Goal: Navigation & Orientation: Find specific page/section

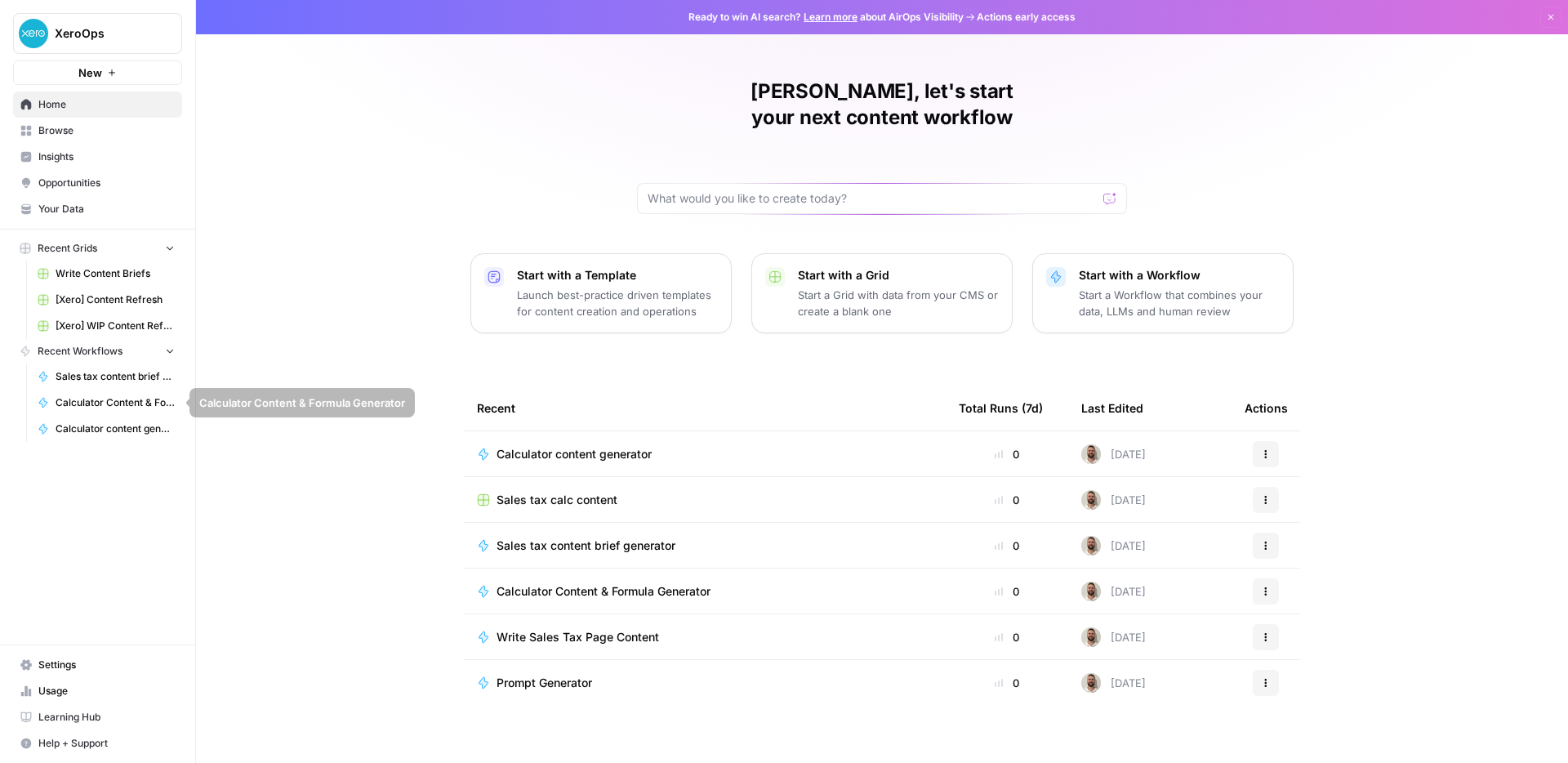
click at [122, 402] on span "Calculator Content & Formula Generator" at bounding box center [115, 402] width 119 height 15
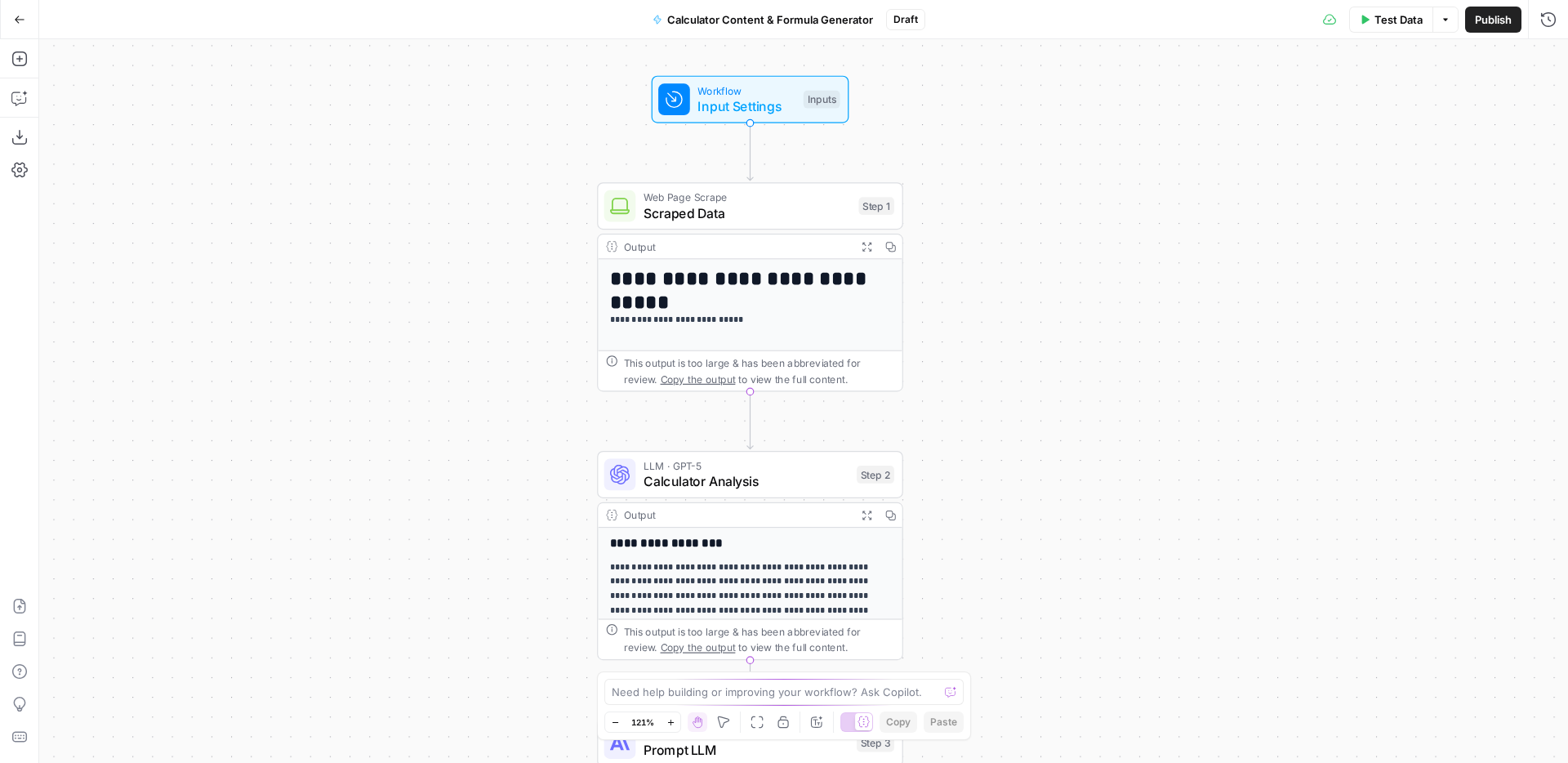
click at [728, 220] on span "Scraped Data" at bounding box center [748, 213] width 207 height 19
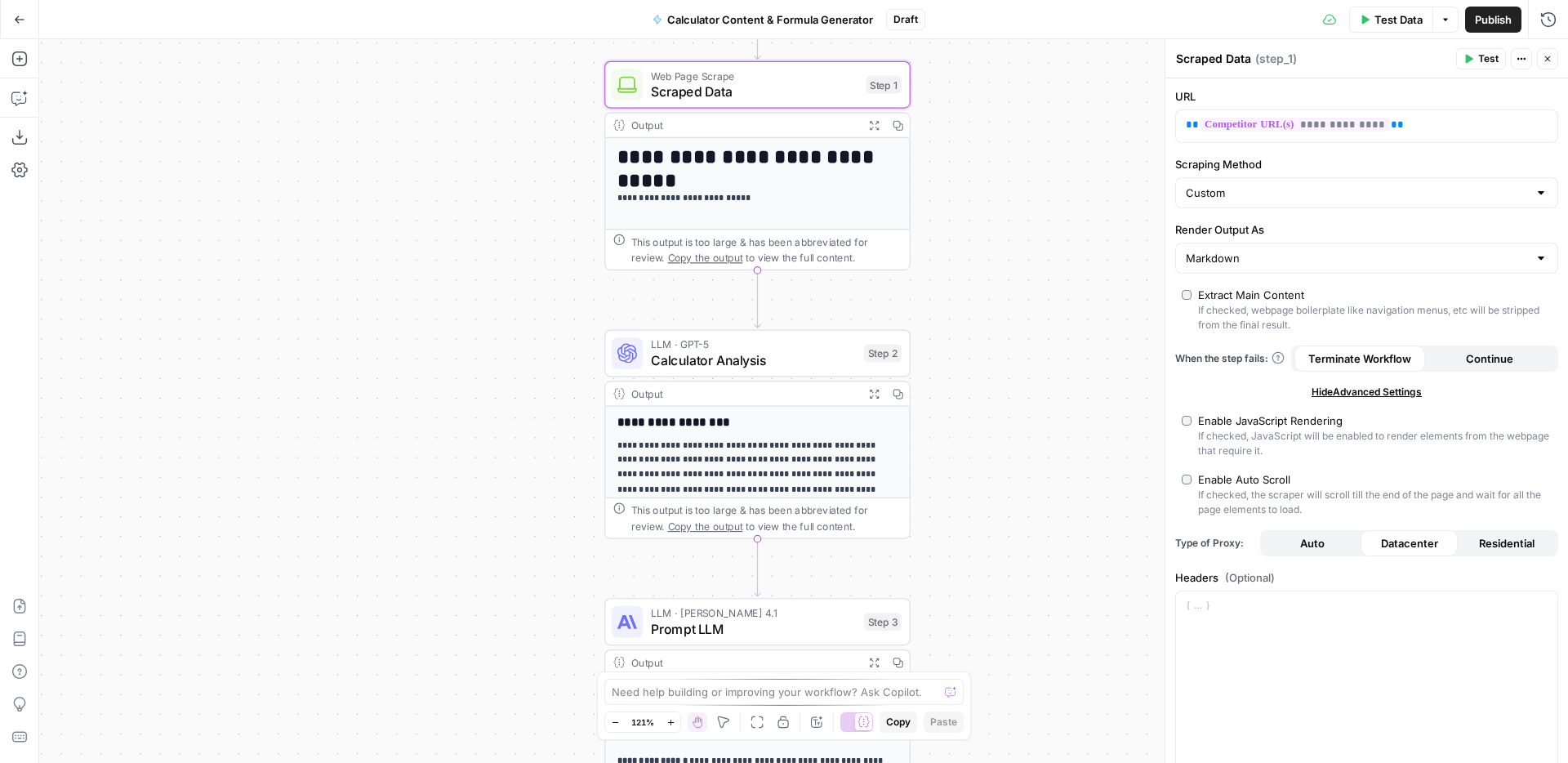
click at [776, 325] on button "Delete step" at bounding box center [787, 316] width 25 height 25
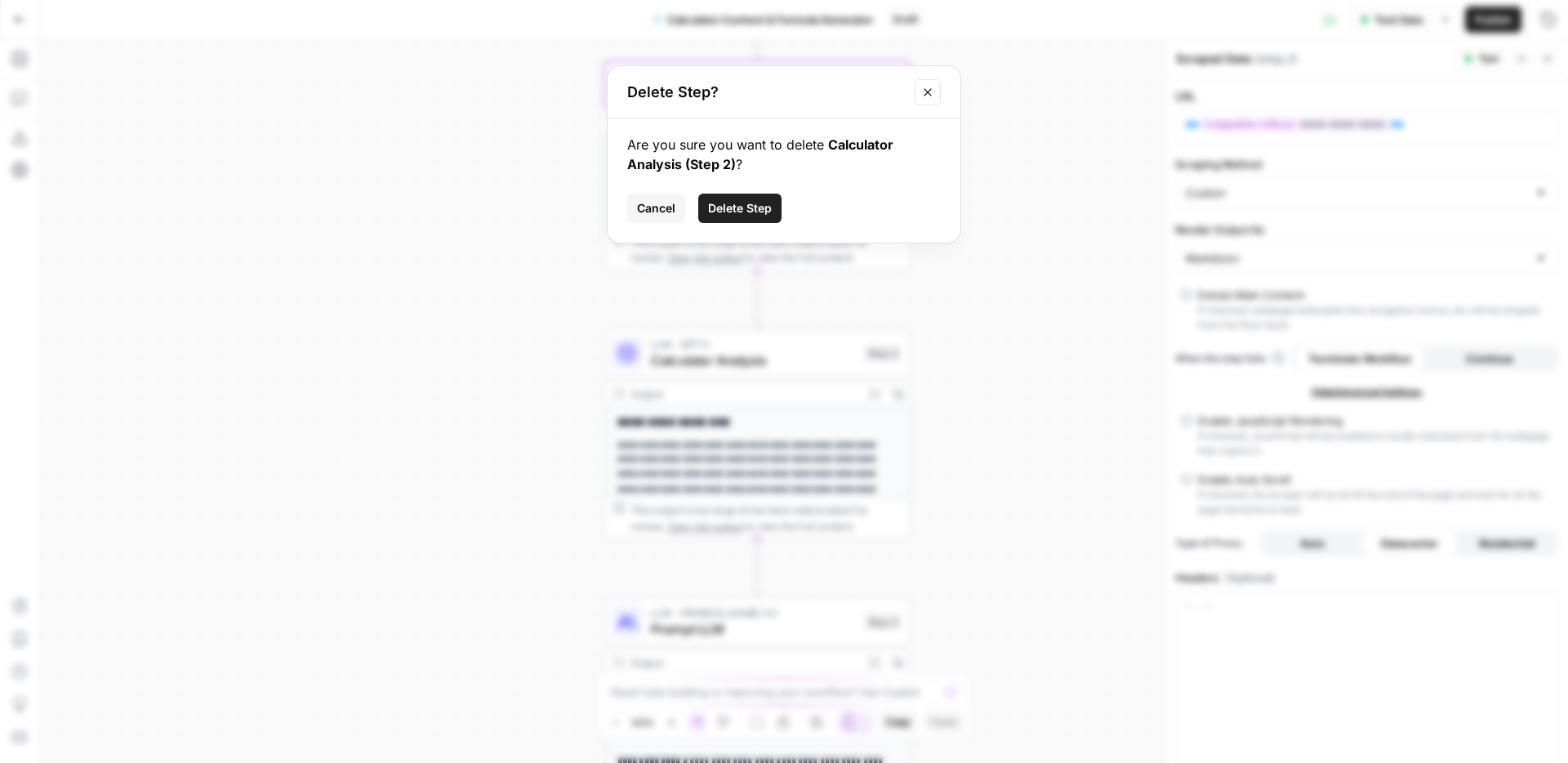
click at [923, 87] on icon "Close modal" at bounding box center [928, 92] width 13 height 13
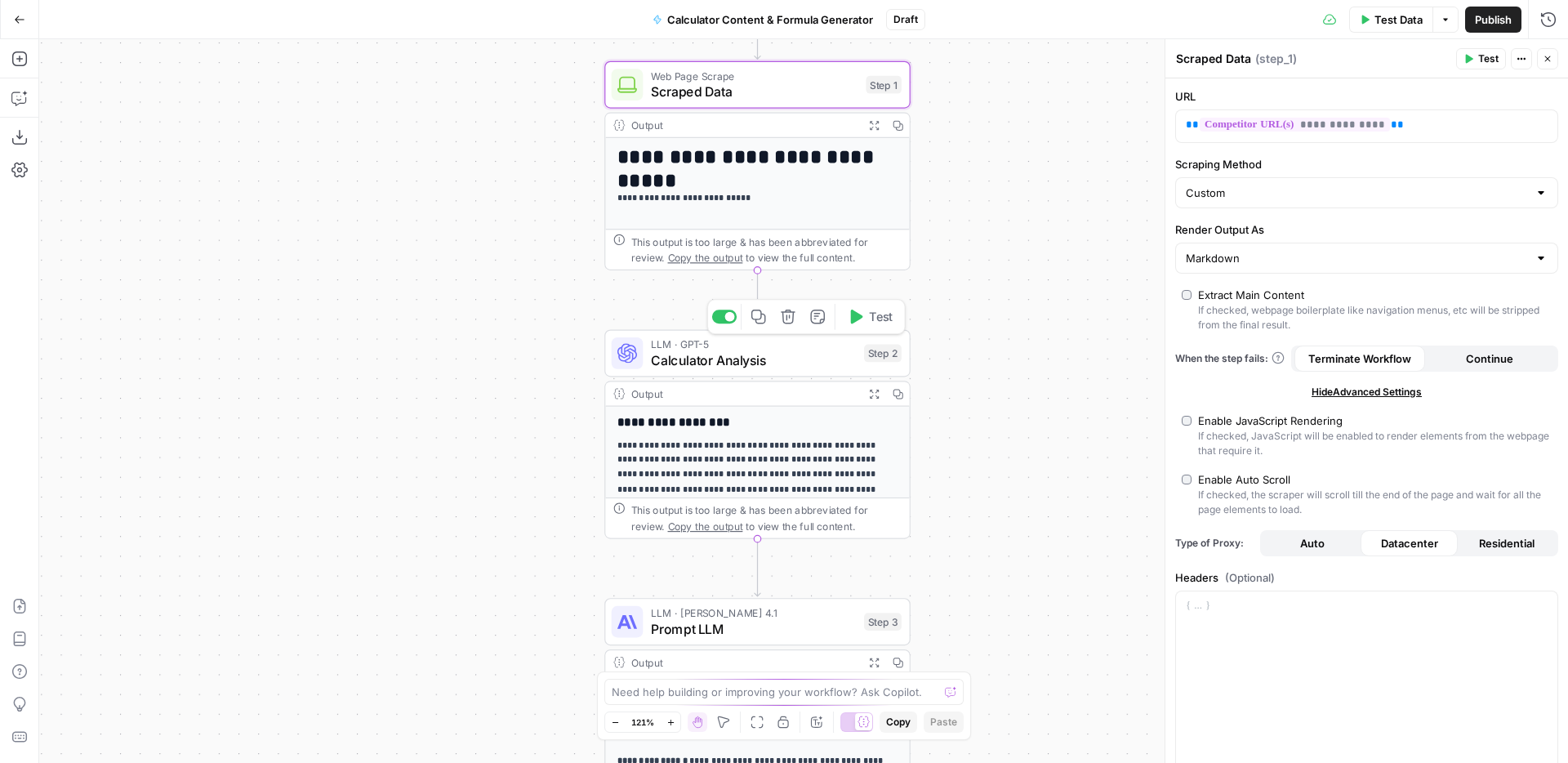
click at [768, 363] on span "Calculator Analysis" at bounding box center [753, 360] width 205 height 19
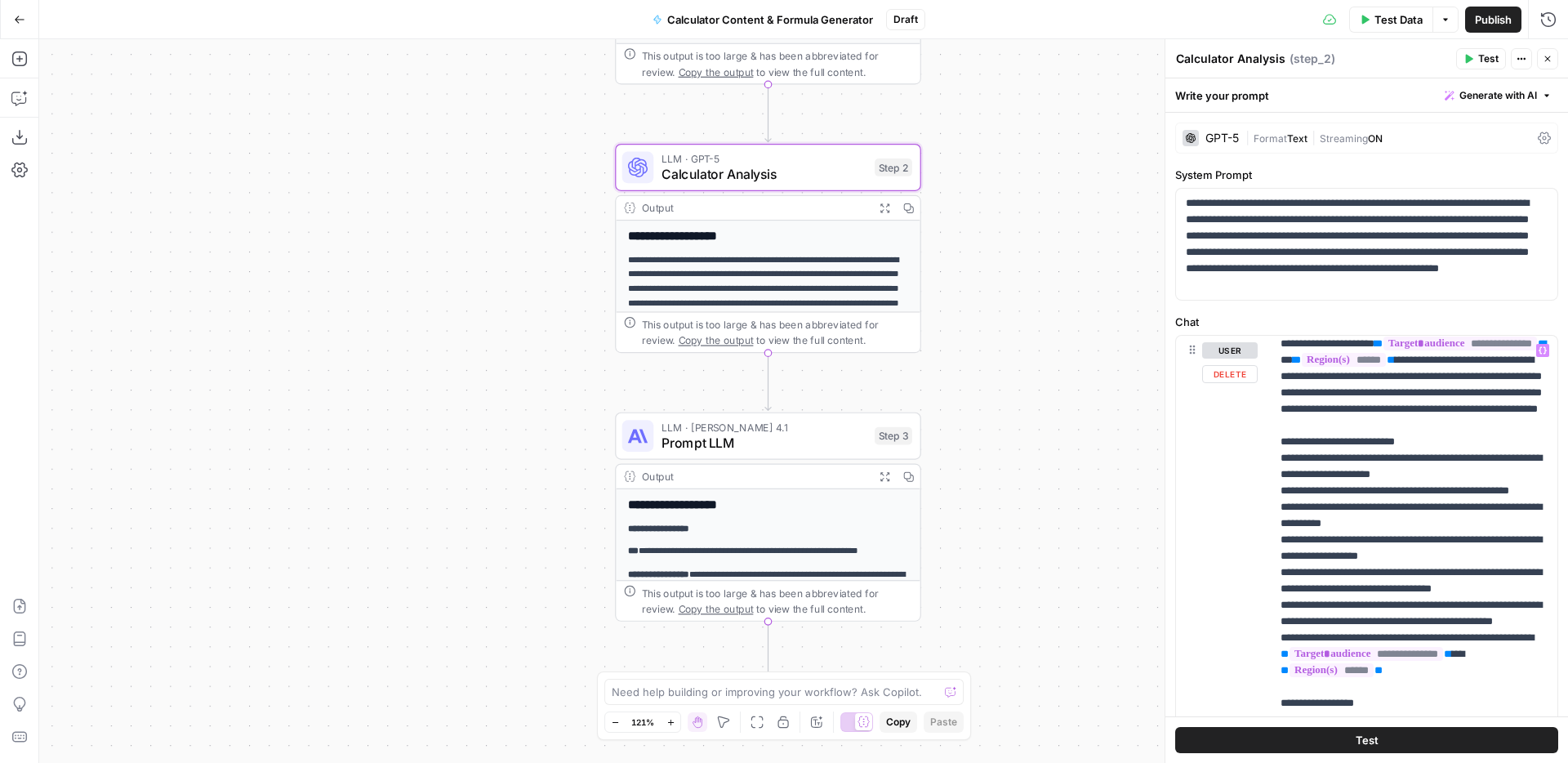
scroll to position [432, 0]
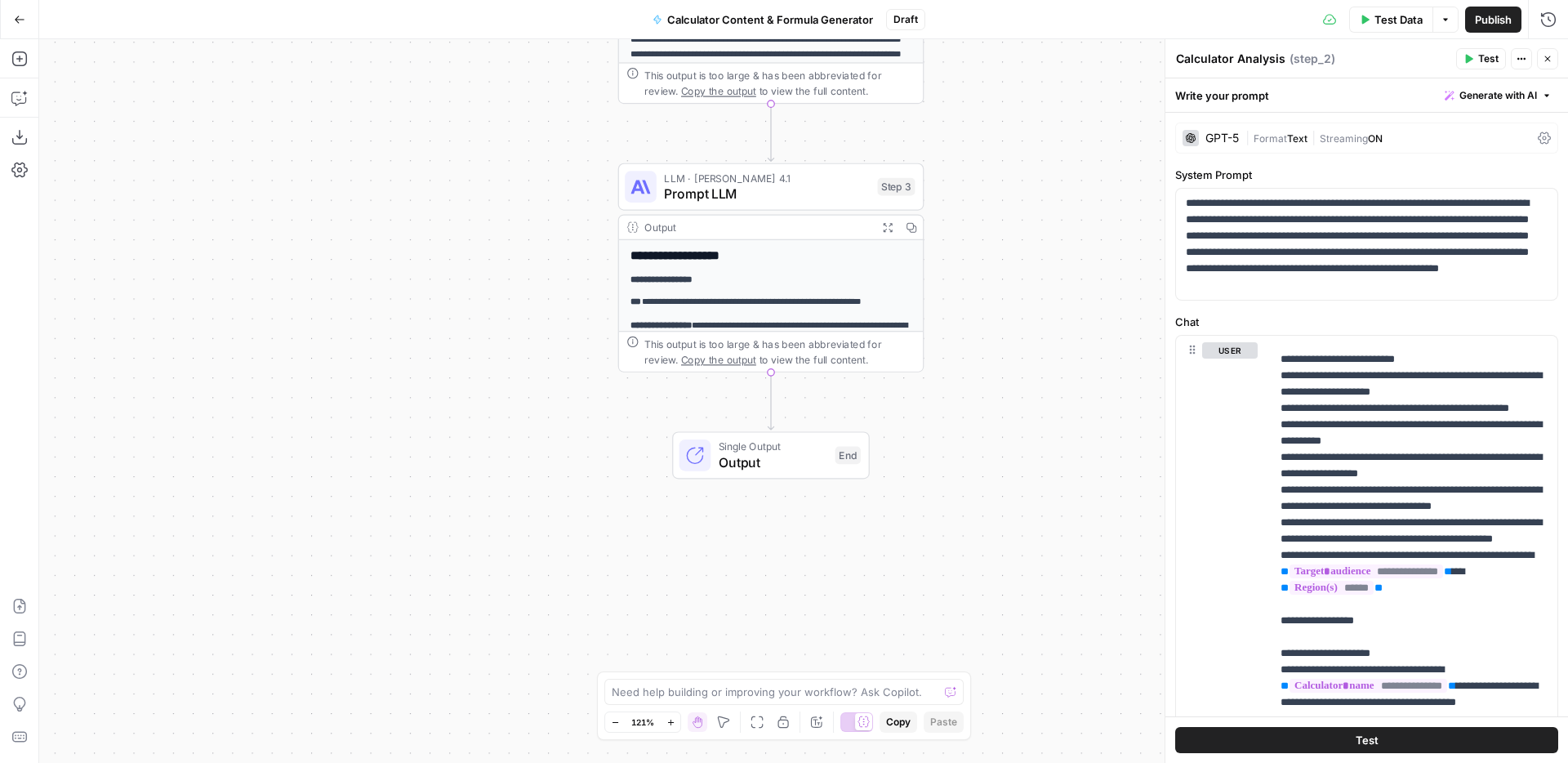
click at [797, 464] on span "Output" at bounding box center [773, 462] width 109 height 19
click at [748, 694] on textarea at bounding box center [775, 691] width 327 height 17
click at [804, 195] on span "Prompt LLM" at bounding box center [765, 193] width 205 height 19
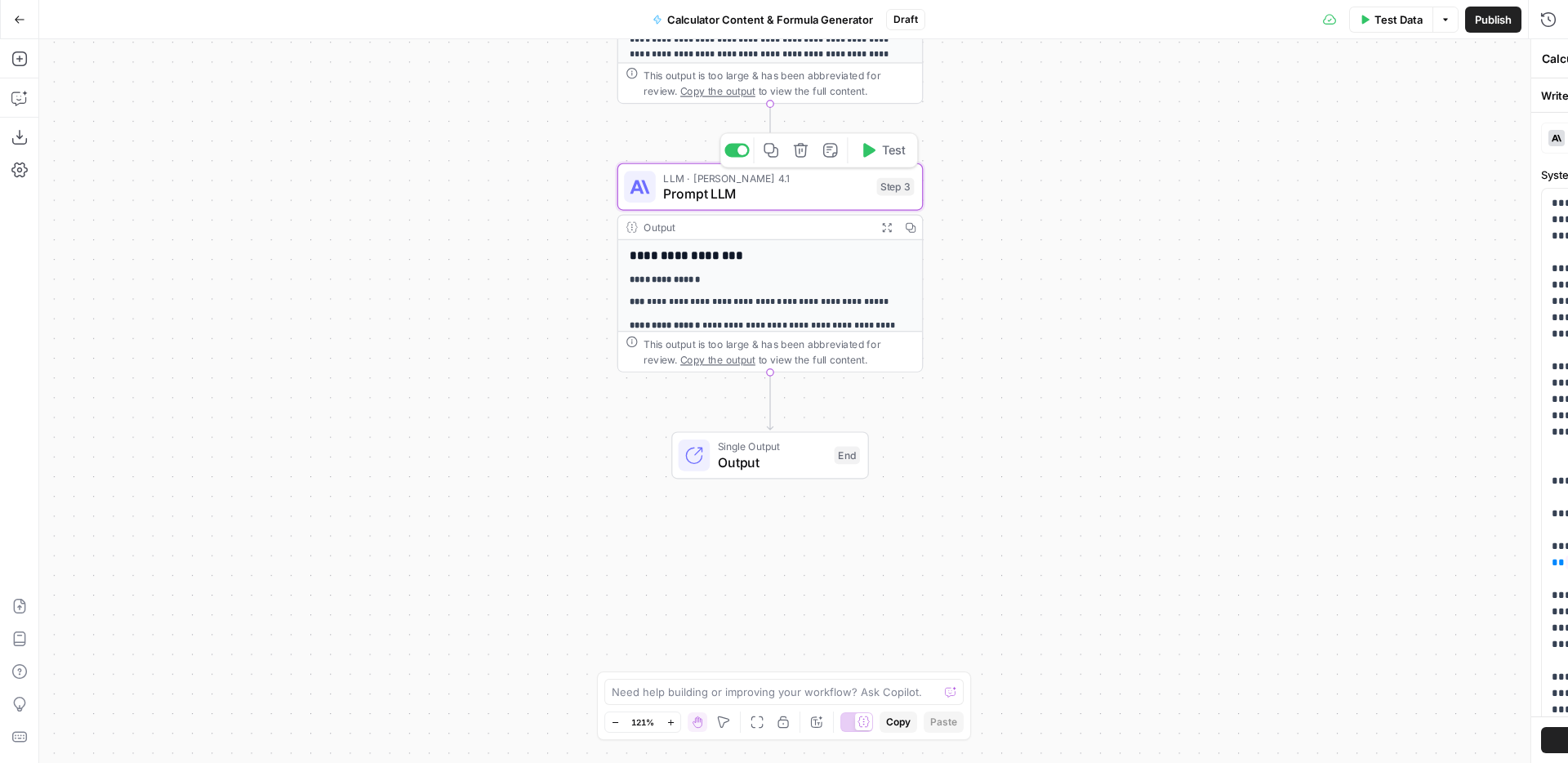
type textarea "Prompt LLM"
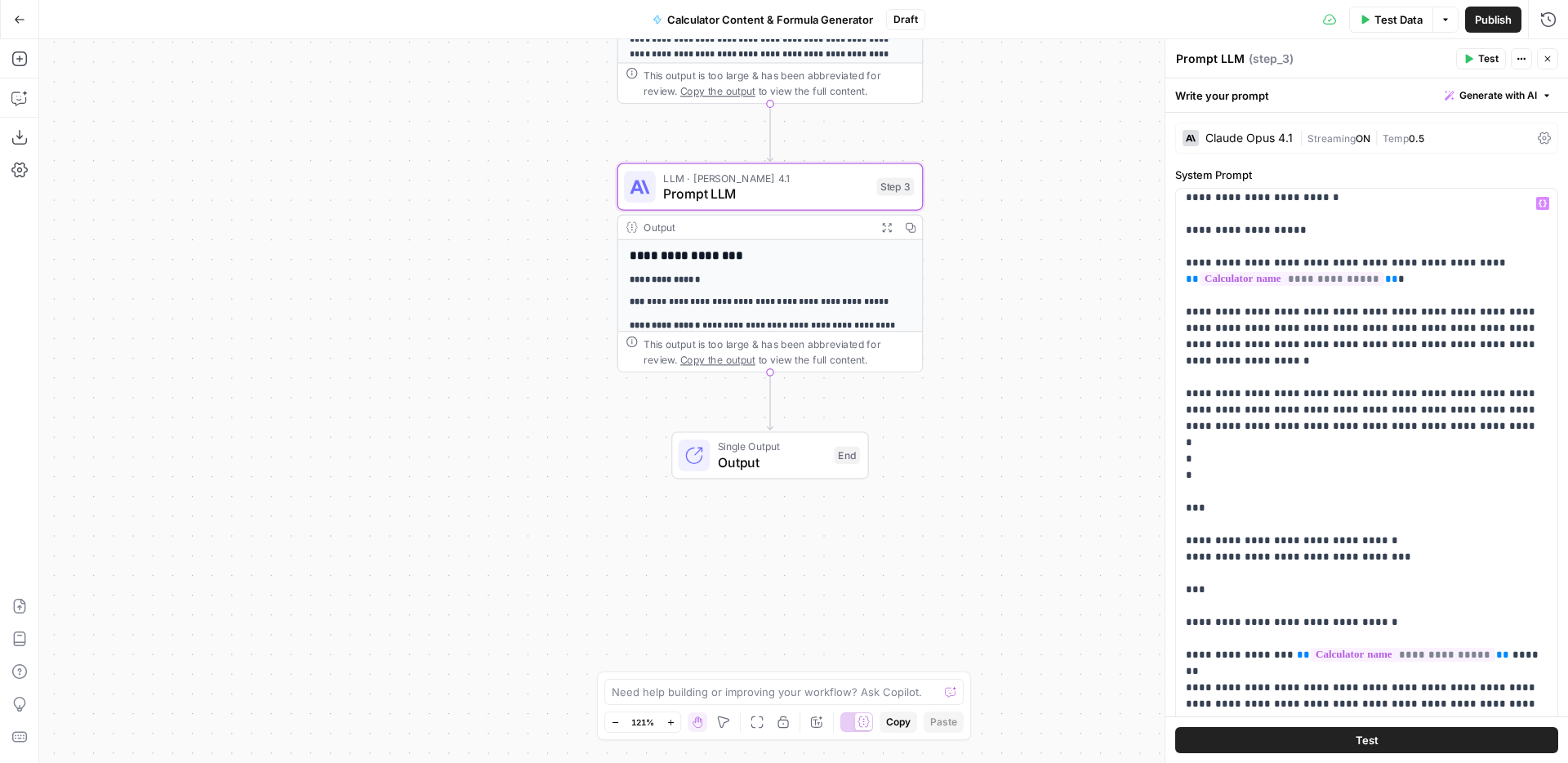
scroll to position [0, 0]
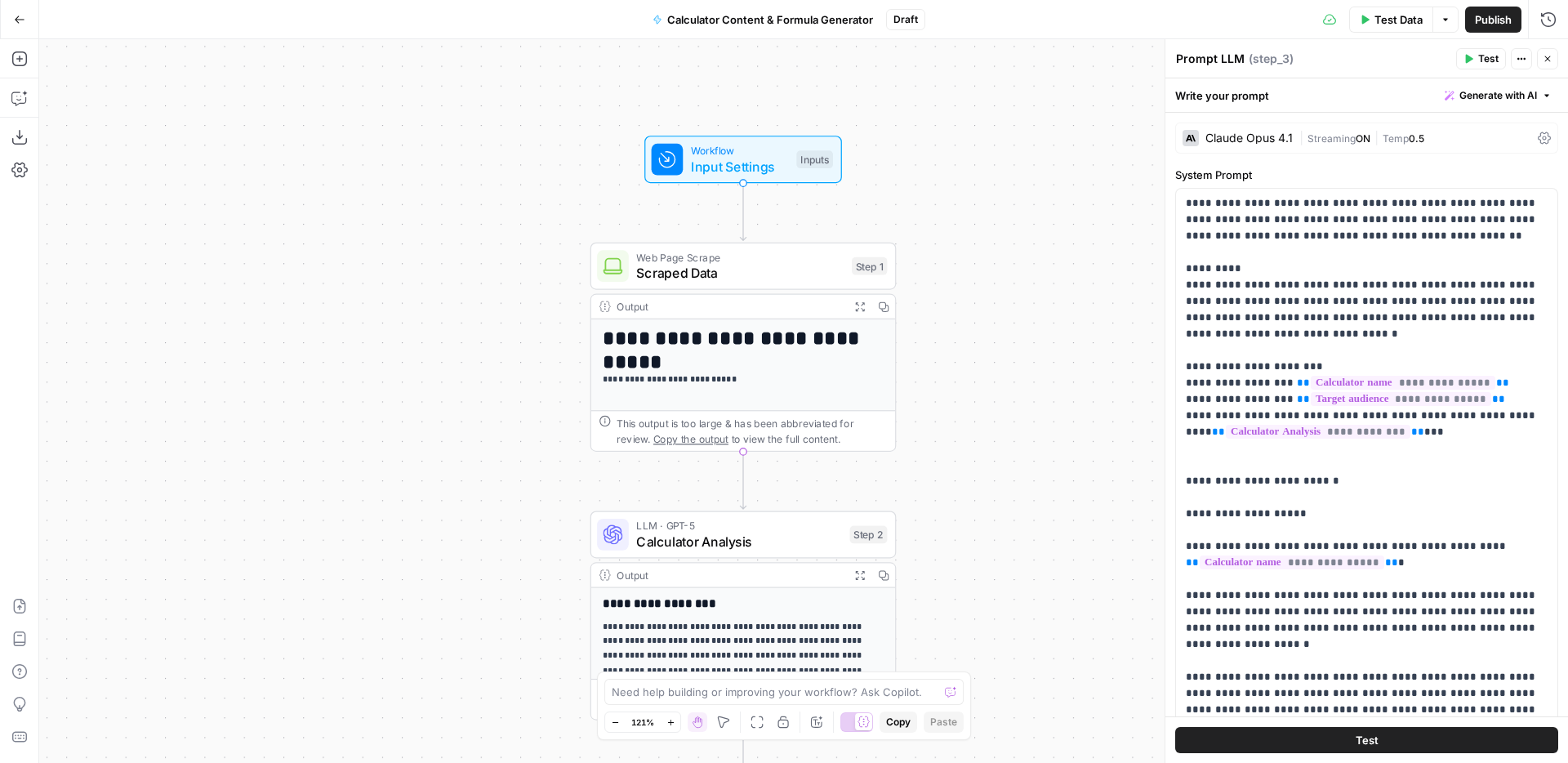
click at [1557, 59] on button "Close" at bounding box center [1548, 59] width 21 height 21
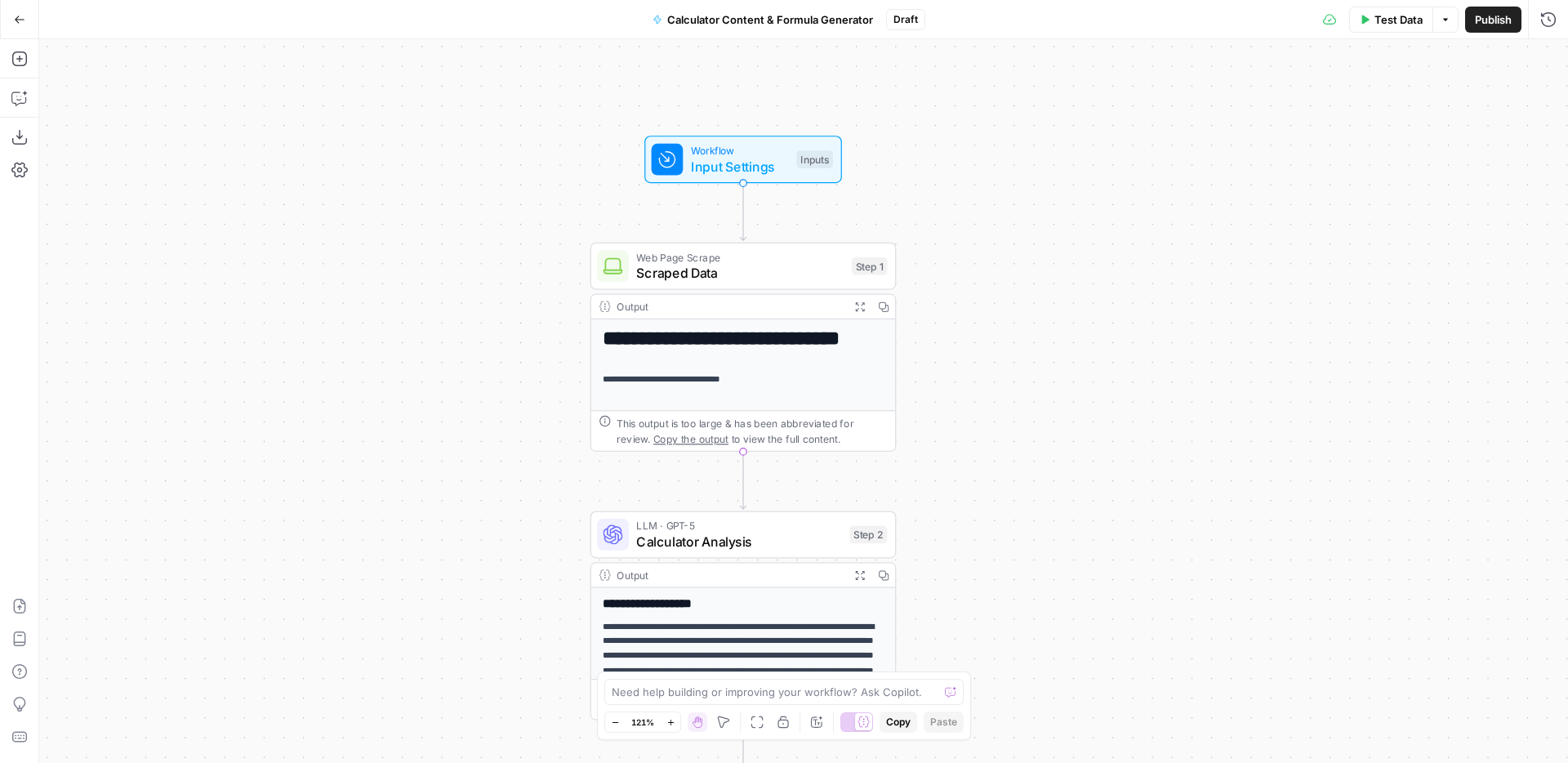
click at [13, 5] on button "Go Back" at bounding box center [19, 19] width 29 height 29
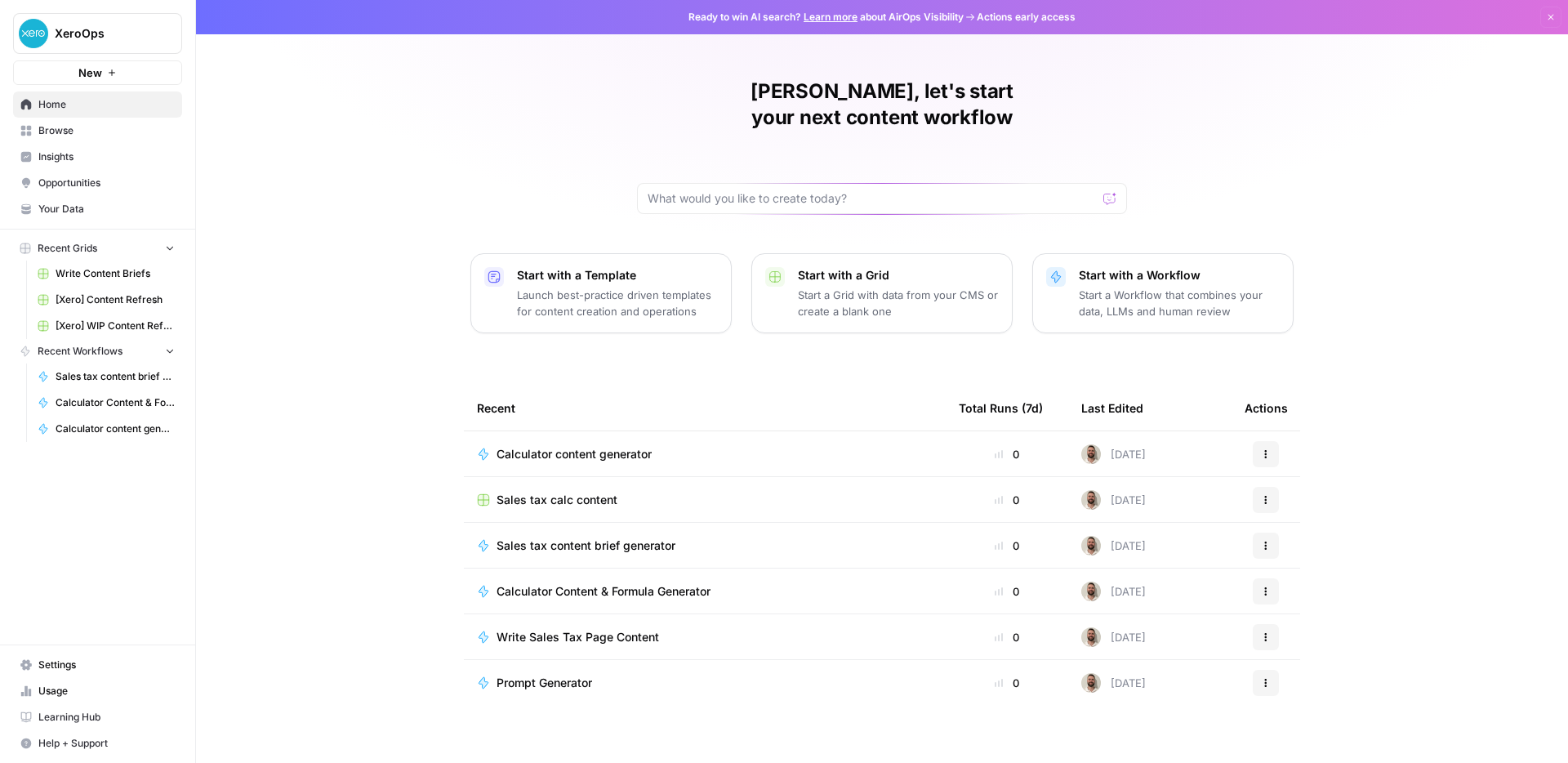
click at [77, 693] on span "Usage" at bounding box center [106, 690] width 136 height 15
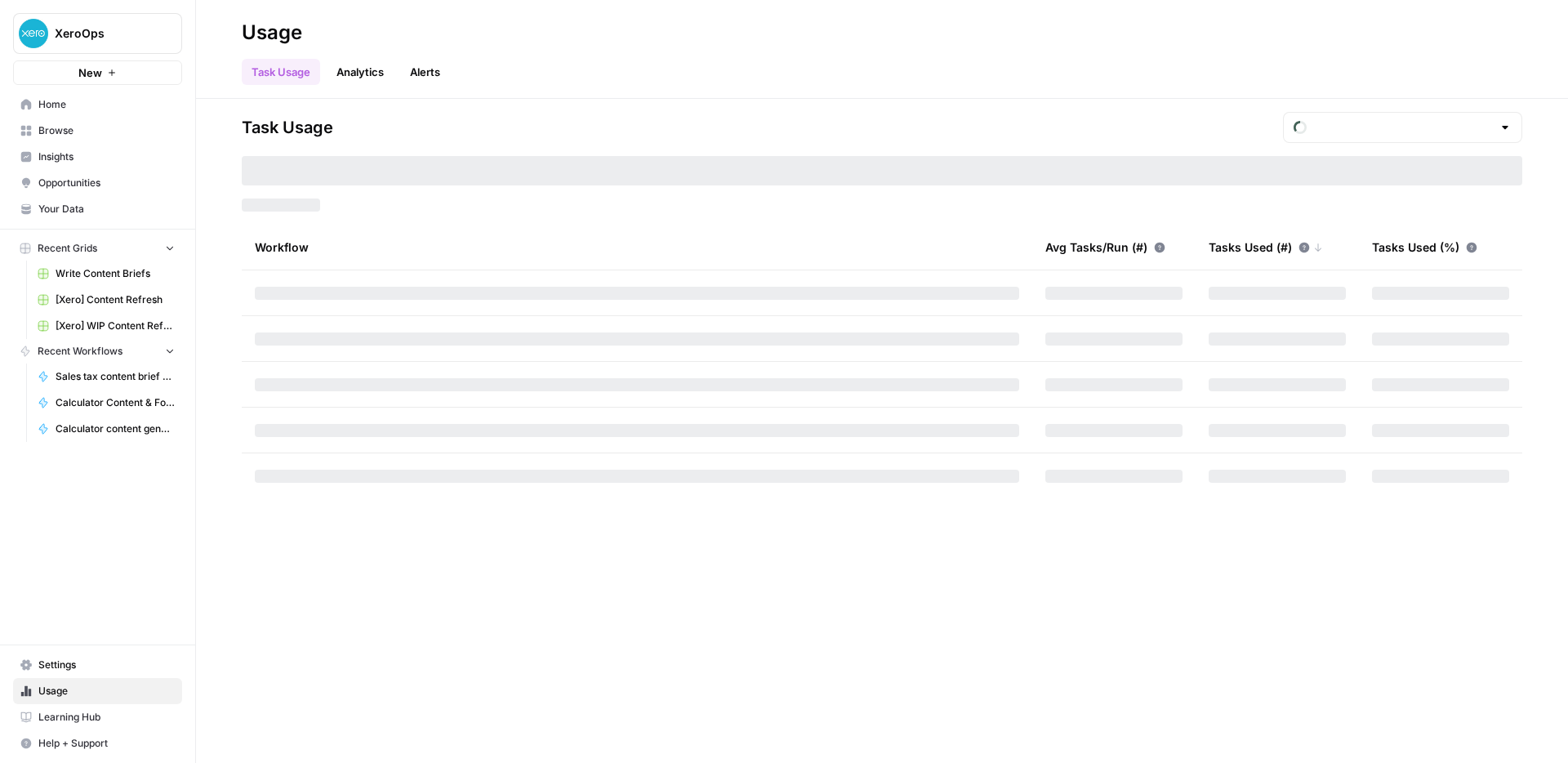
type input "October Tasks"
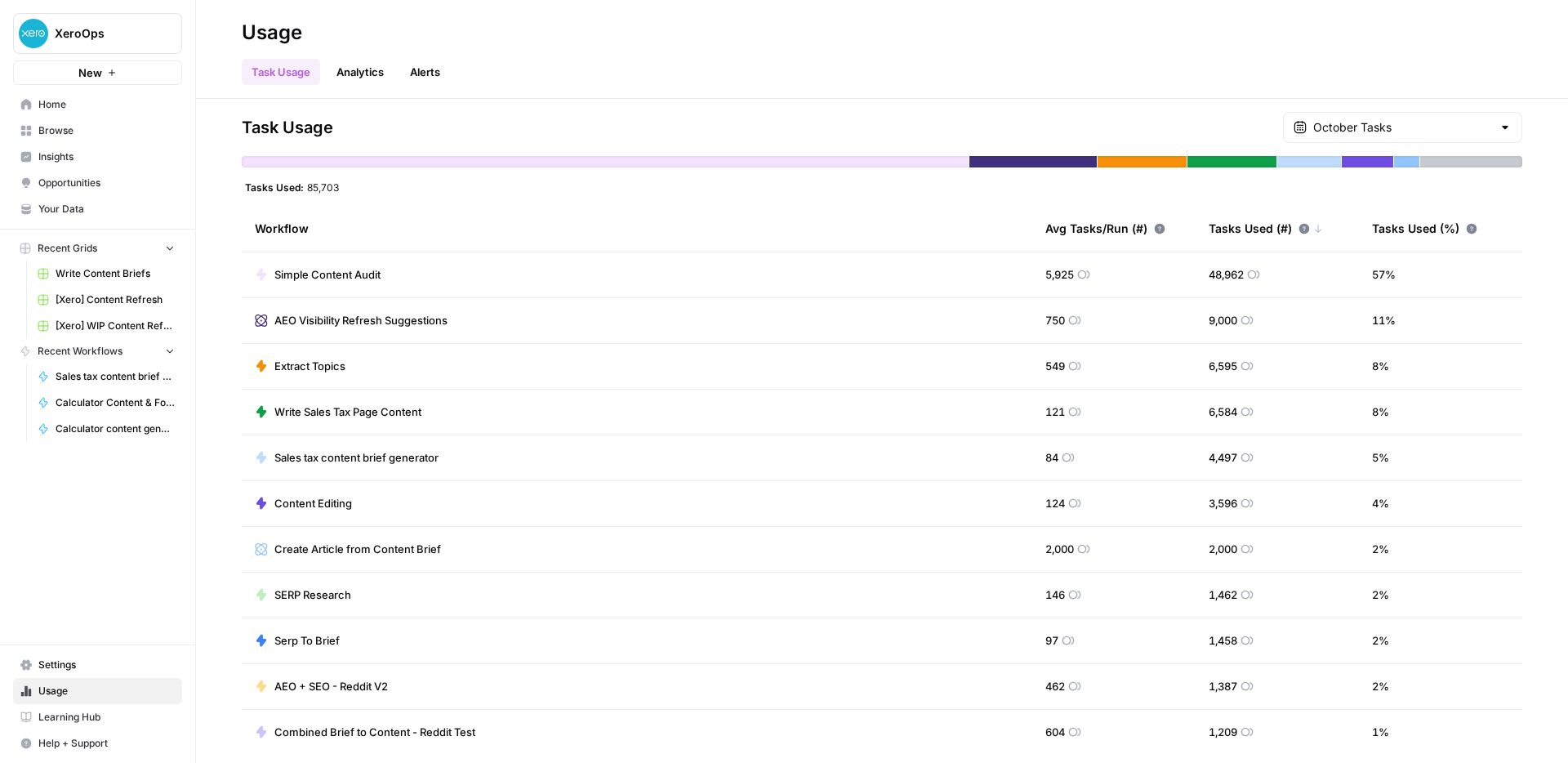
click at [1449, 122] on div "4,469 Tasks. Includes apps using less than 1% of total and AirOps AI services." at bounding box center [1431, 125] width 235 height 29
click at [1421, 123] on input "text" at bounding box center [1403, 127] width 179 height 17
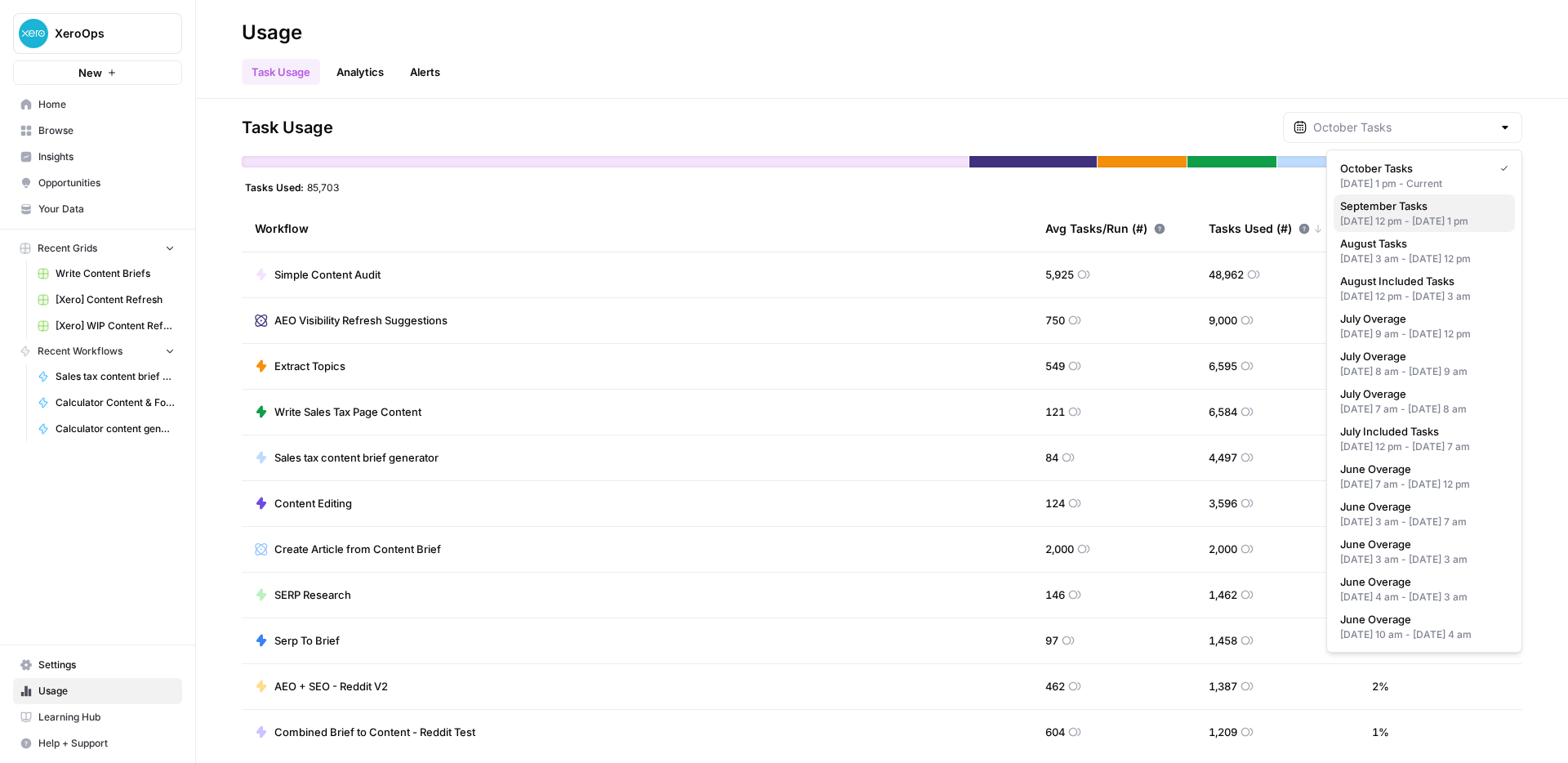
click at [1420, 214] on div "[DATE] 12 pm - [DATE] 1 pm" at bounding box center [1425, 221] width 169 height 15
type input "September Tasks"
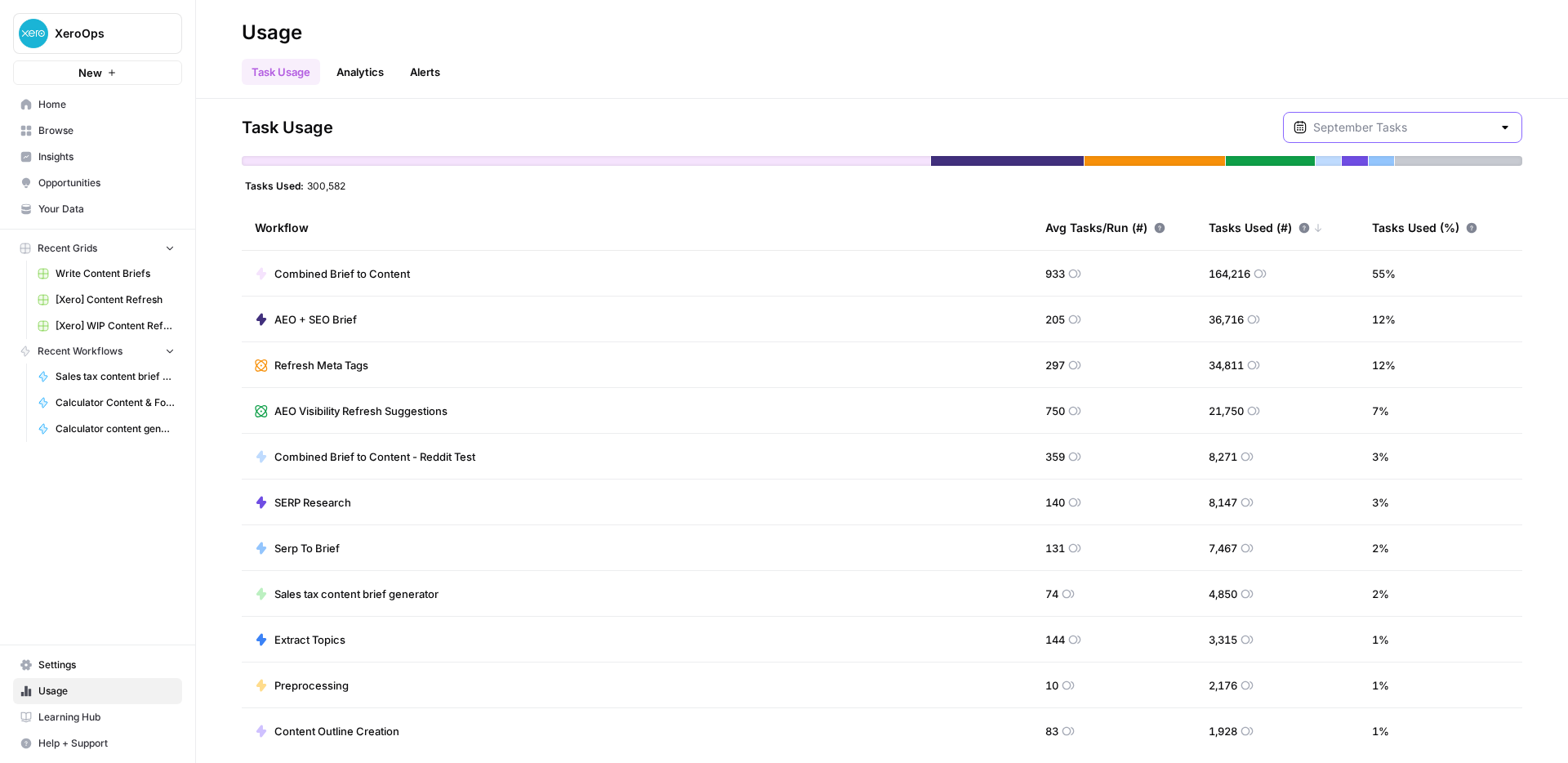
click at [1377, 129] on input "text" at bounding box center [1403, 127] width 179 height 17
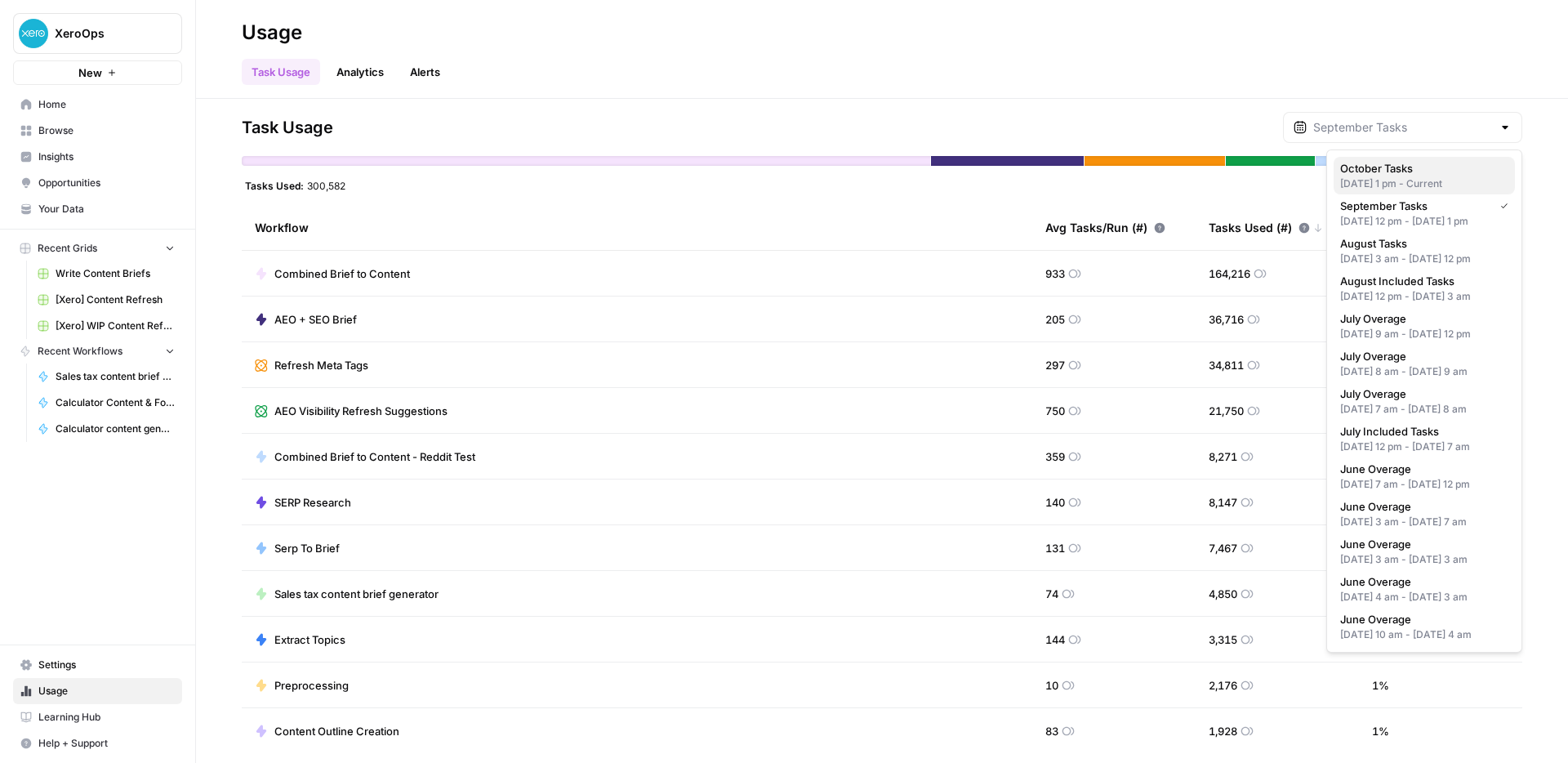
click at [1377, 176] on div "[DATE] 1 pm - Current" at bounding box center [1425, 184] width 169 height 15
type input "October Tasks"
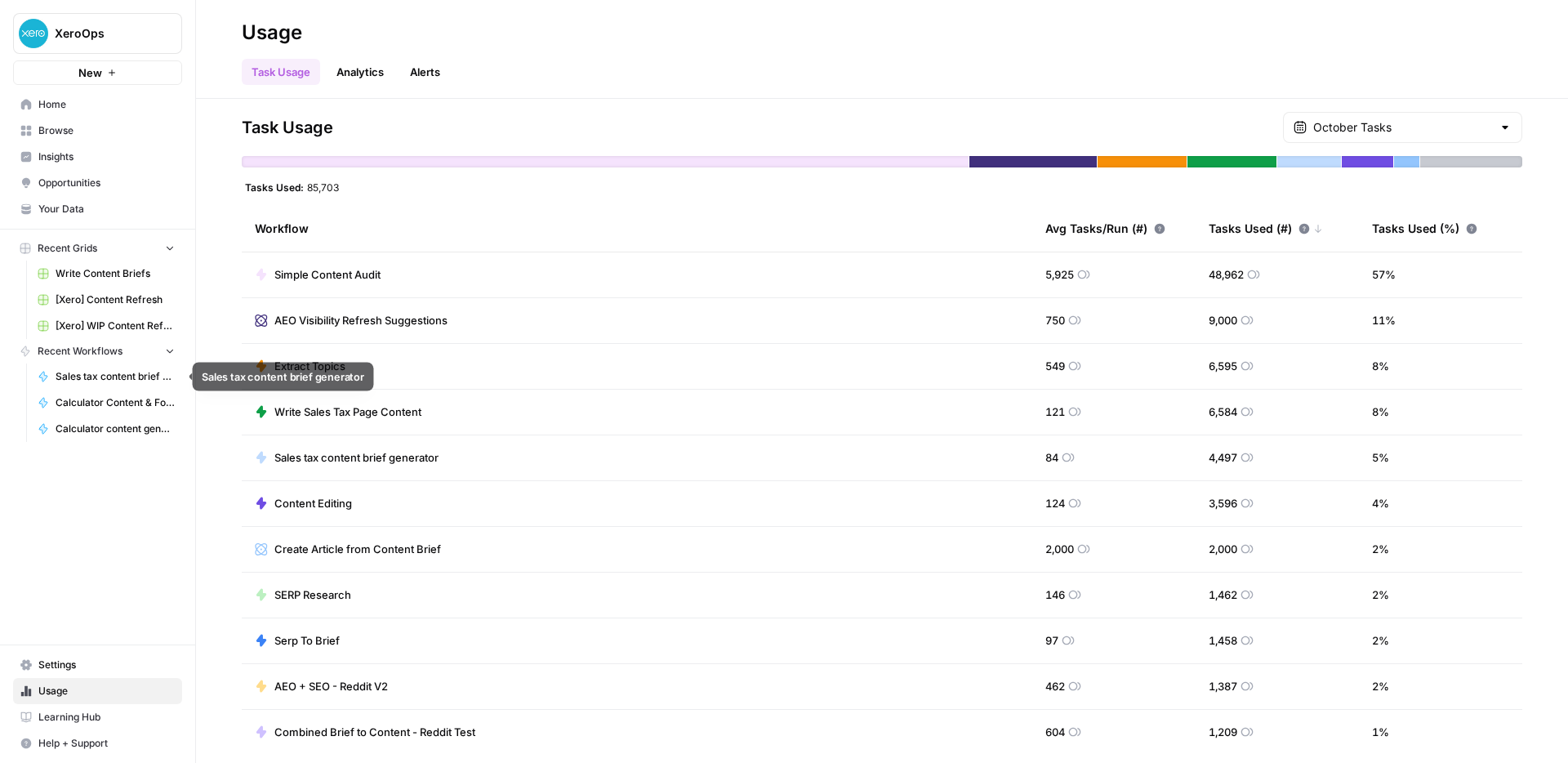
click at [123, 385] on link "Sales tax content brief generator" at bounding box center [105, 377] width 152 height 26
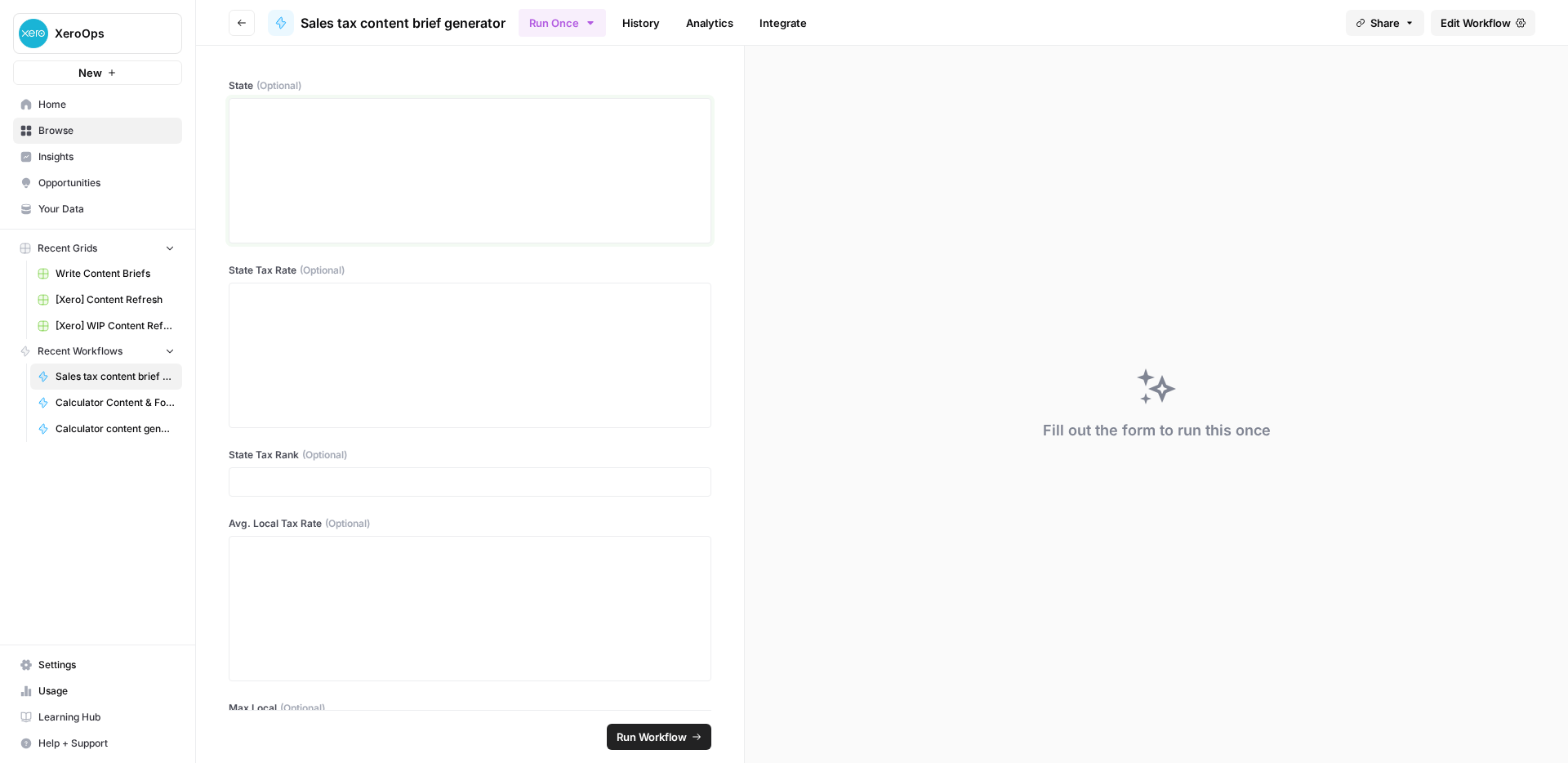
click at [520, 218] on div at bounding box center [469, 170] width 461 height 131
click at [488, 356] on div at bounding box center [469, 355] width 461 height 131
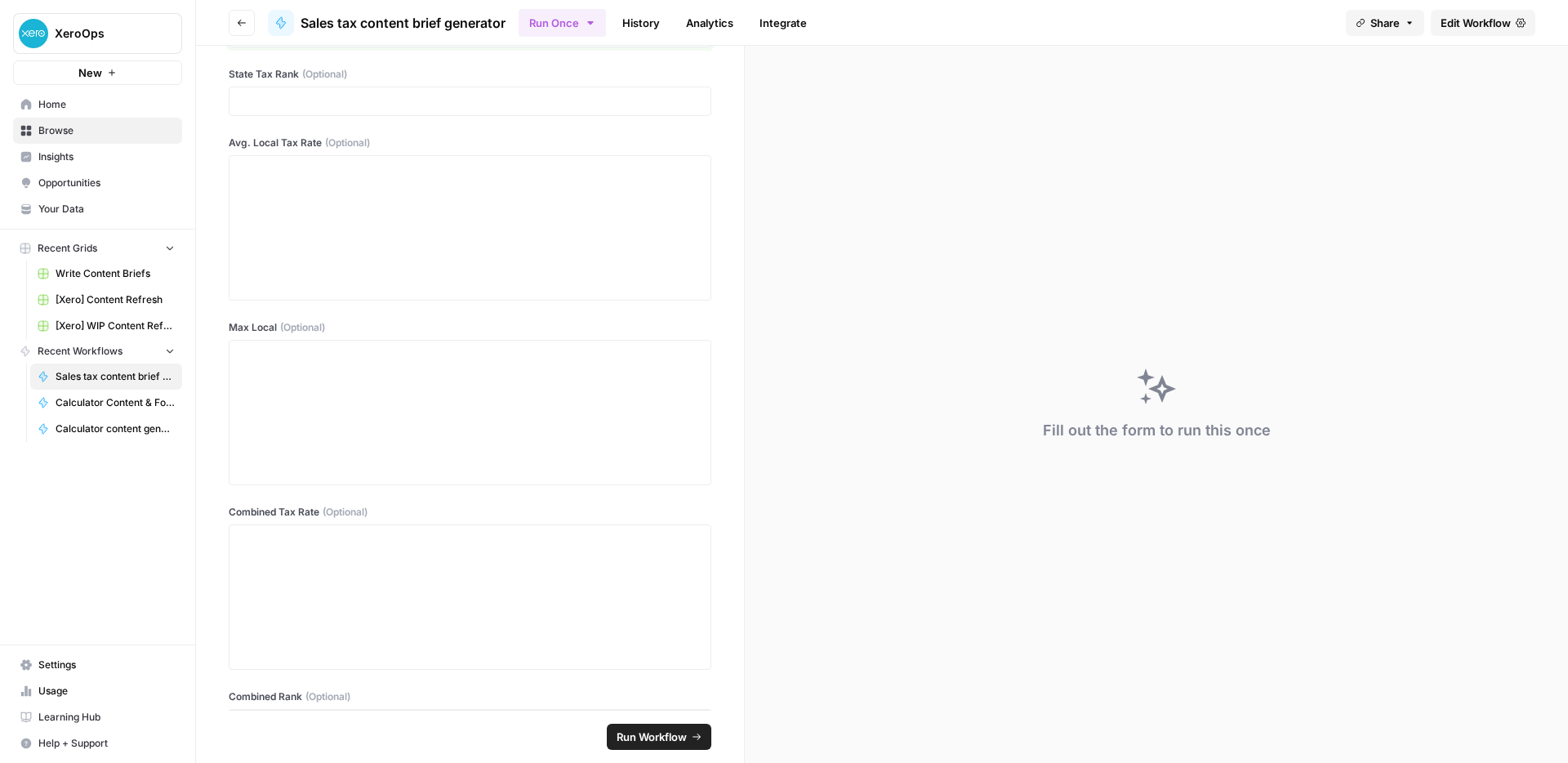
scroll to position [428, 0]
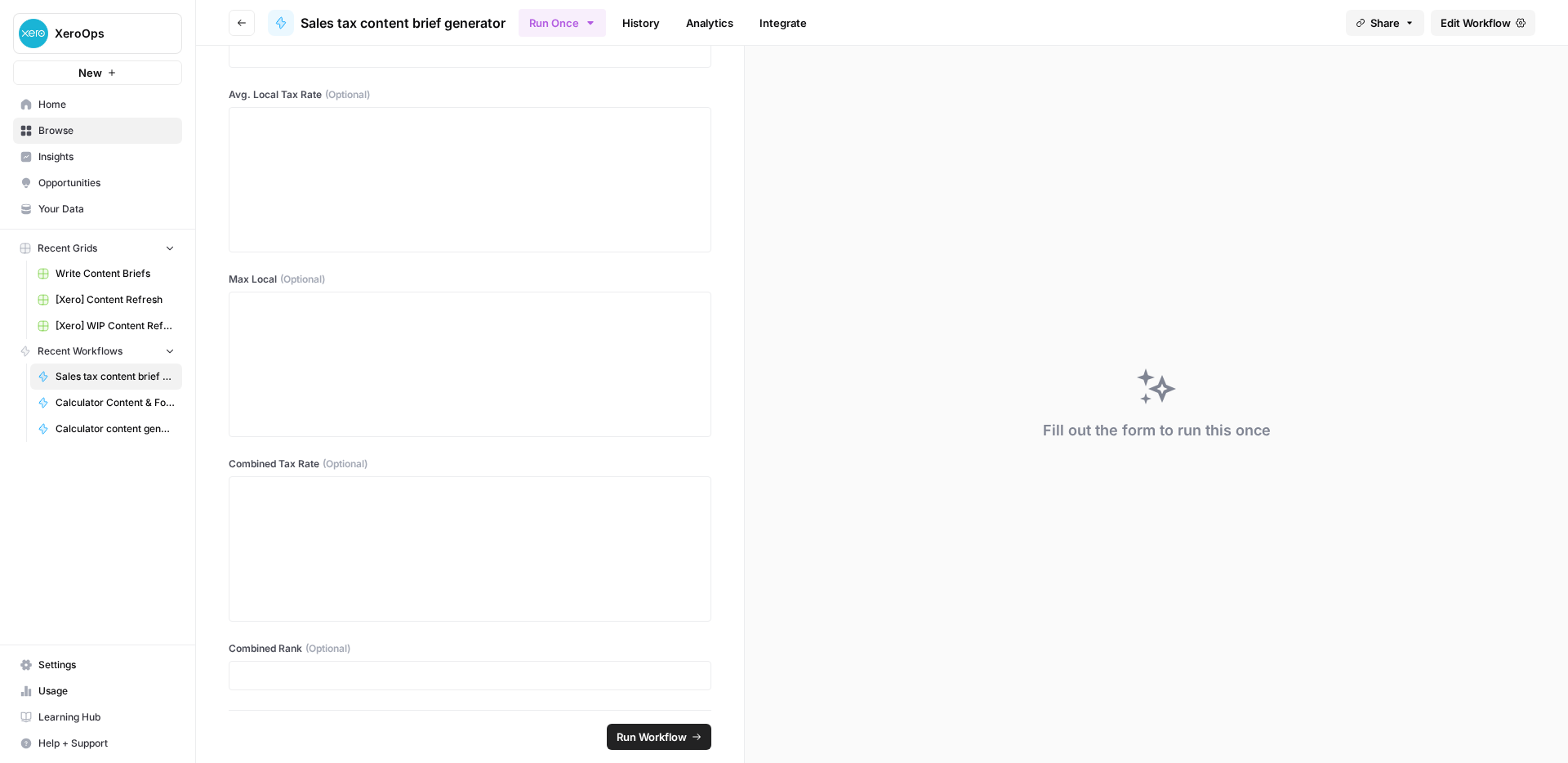
click at [134, 409] on link "Calculator Content & Formula Generator" at bounding box center [105, 403] width 152 height 26
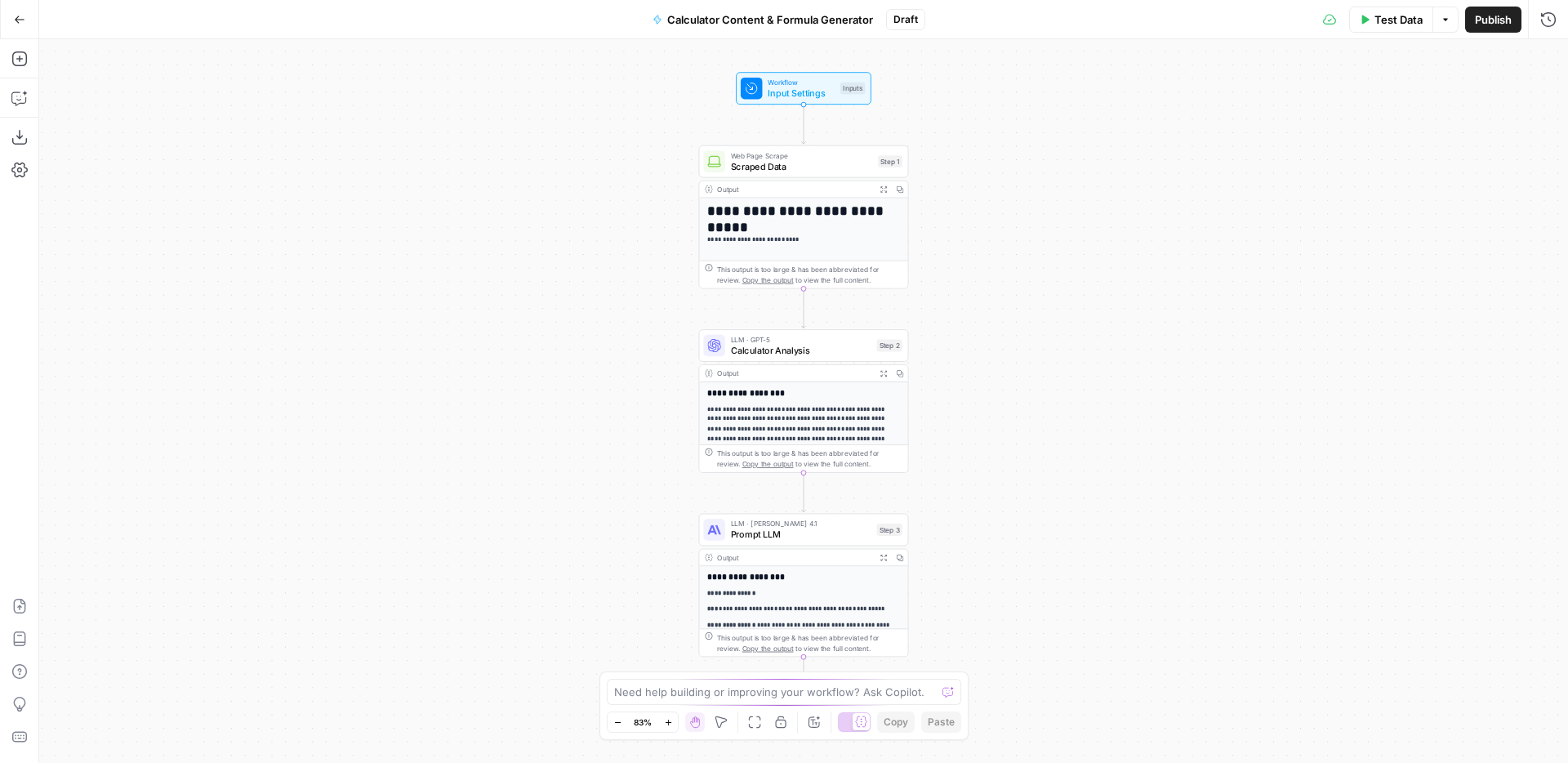
click at [1410, 22] on span "Test Data" at bounding box center [1398, 19] width 48 height 17
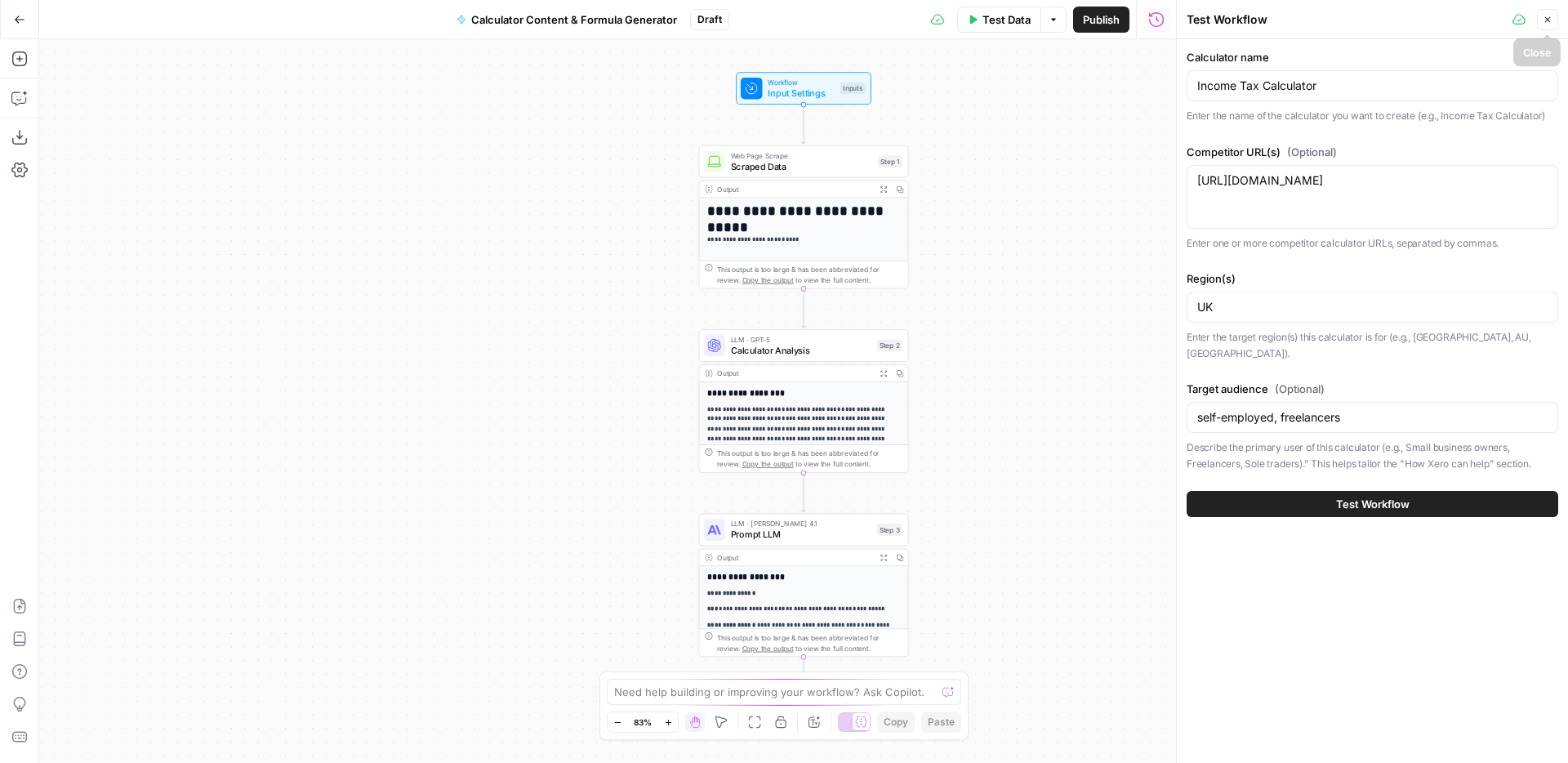
click at [1541, 22] on button "Close" at bounding box center [1548, 19] width 21 height 21
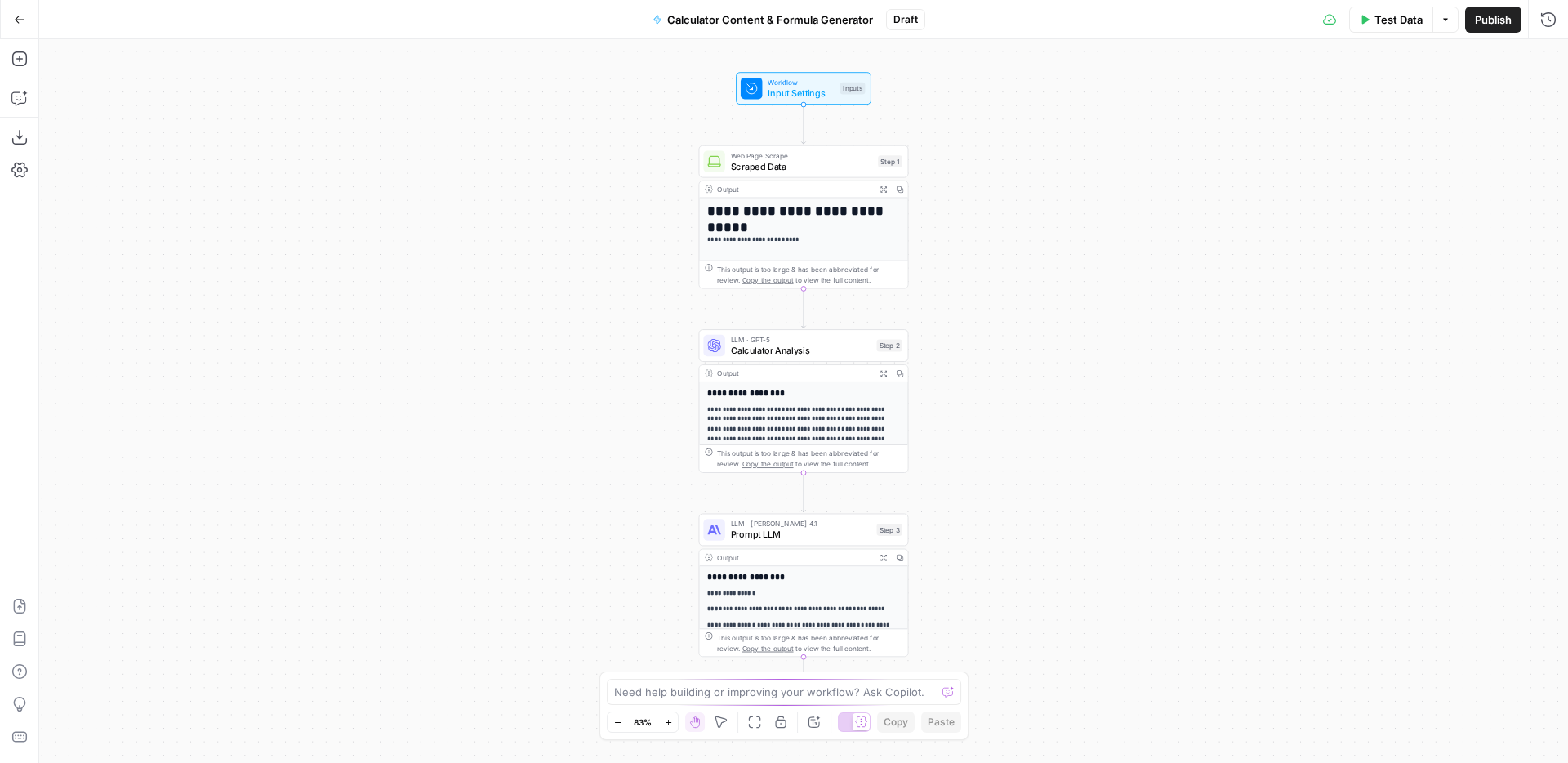
click at [31, 26] on button "Go Back" at bounding box center [19, 19] width 29 height 29
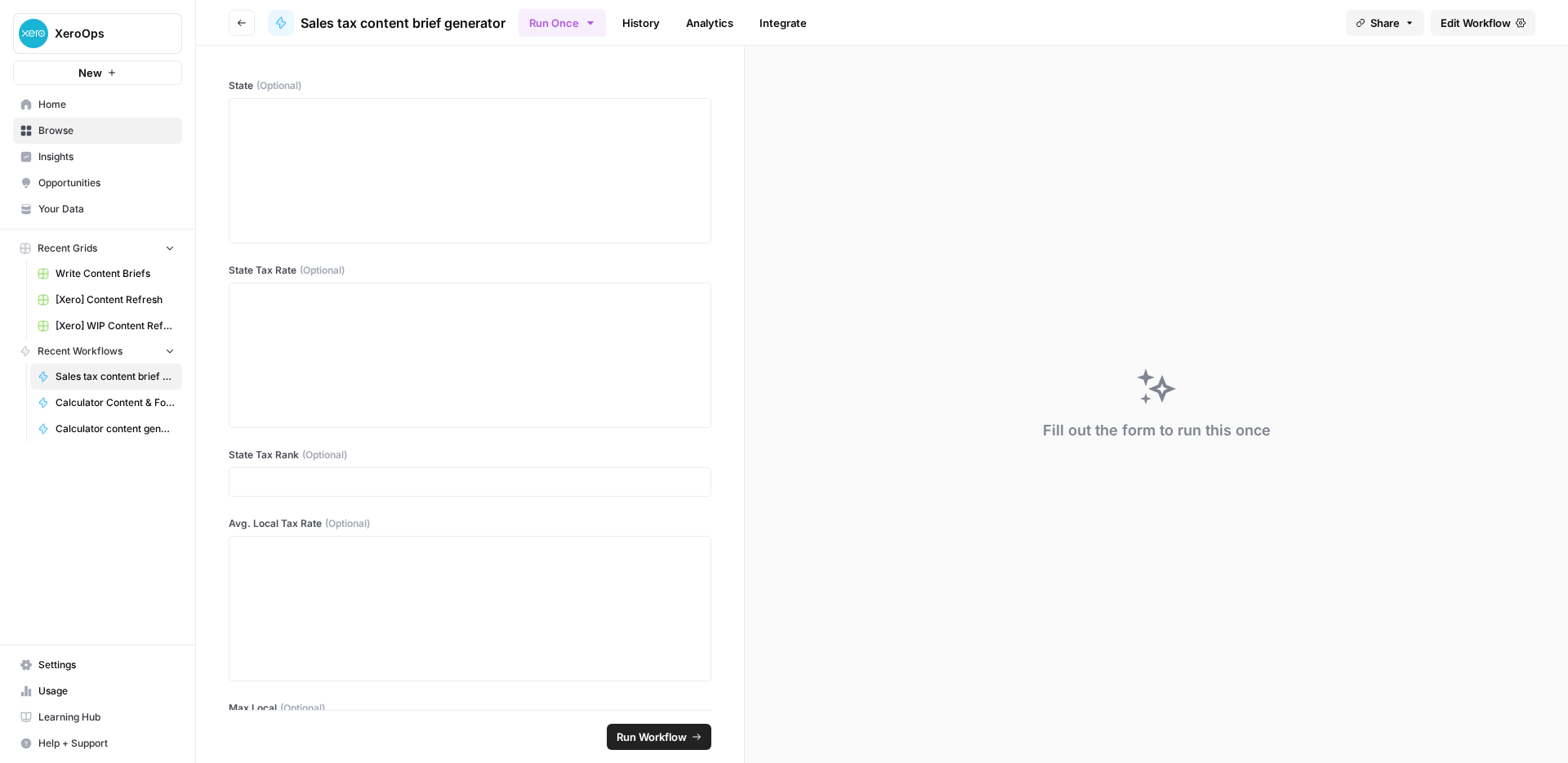
click at [81, 274] on span "Write Content Briefs" at bounding box center [115, 273] width 119 height 15
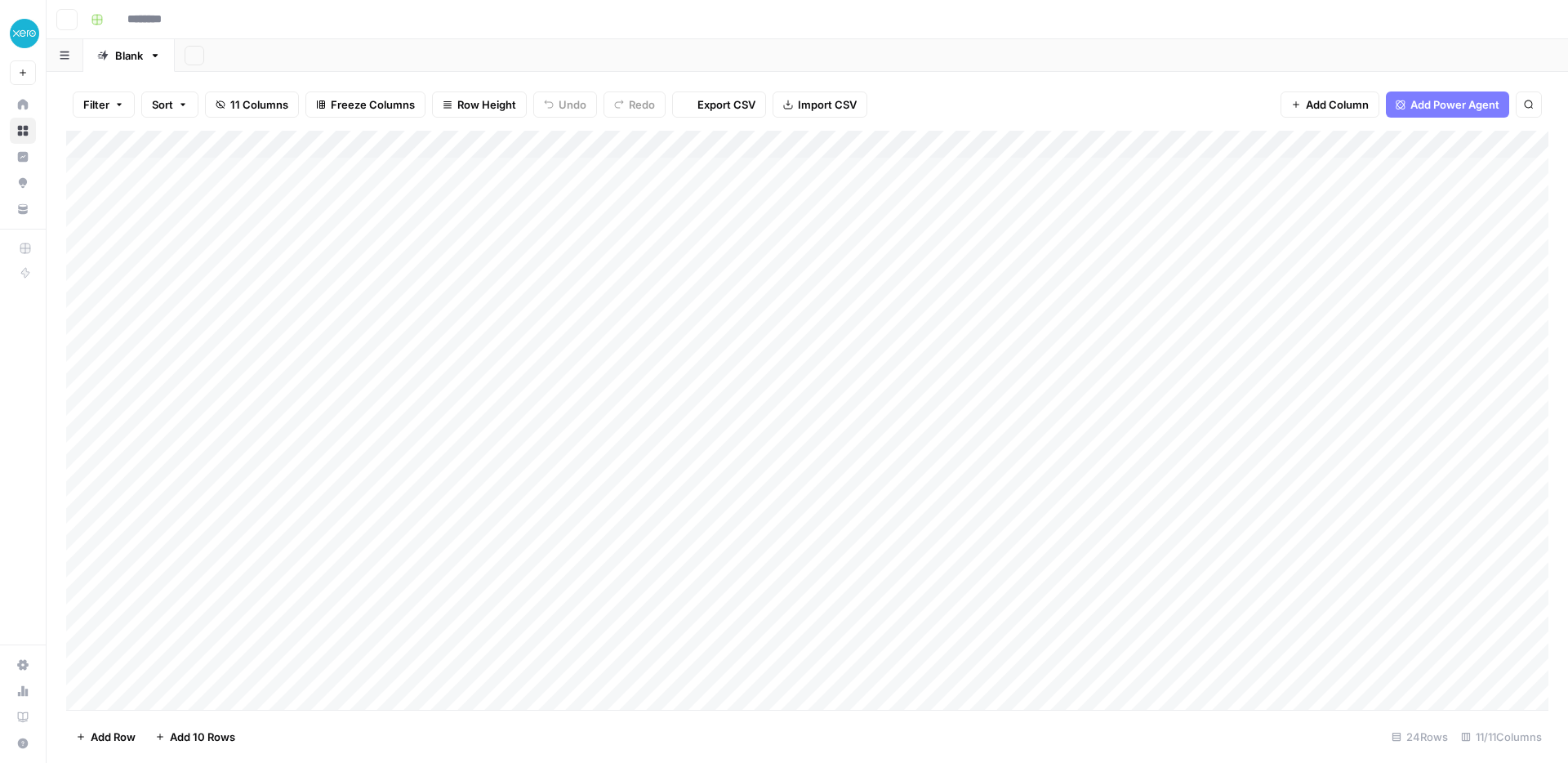
type input "**********"
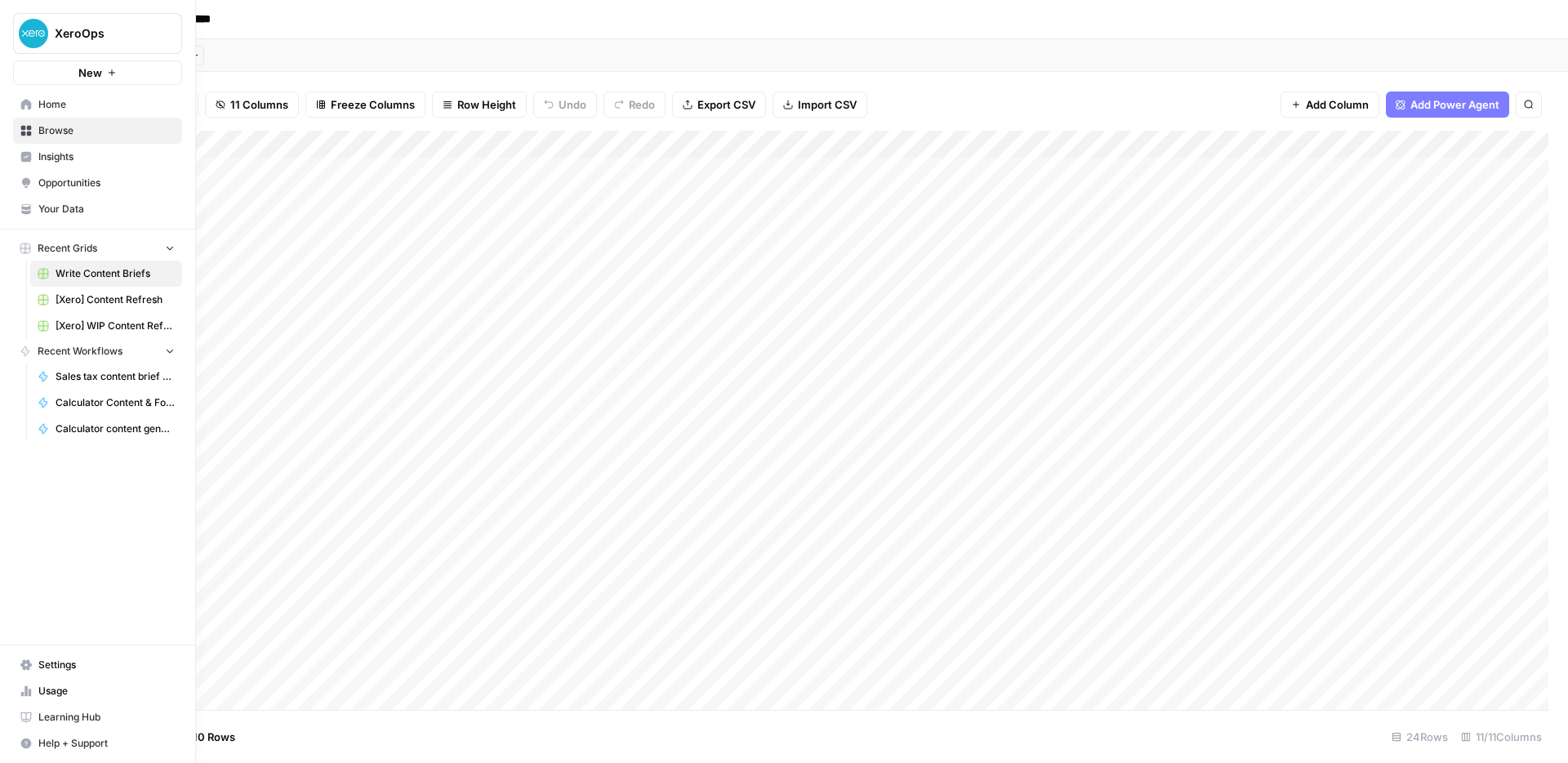
click at [19, 696] on link "Usage" at bounding box center [98, 691] width 169 height 26
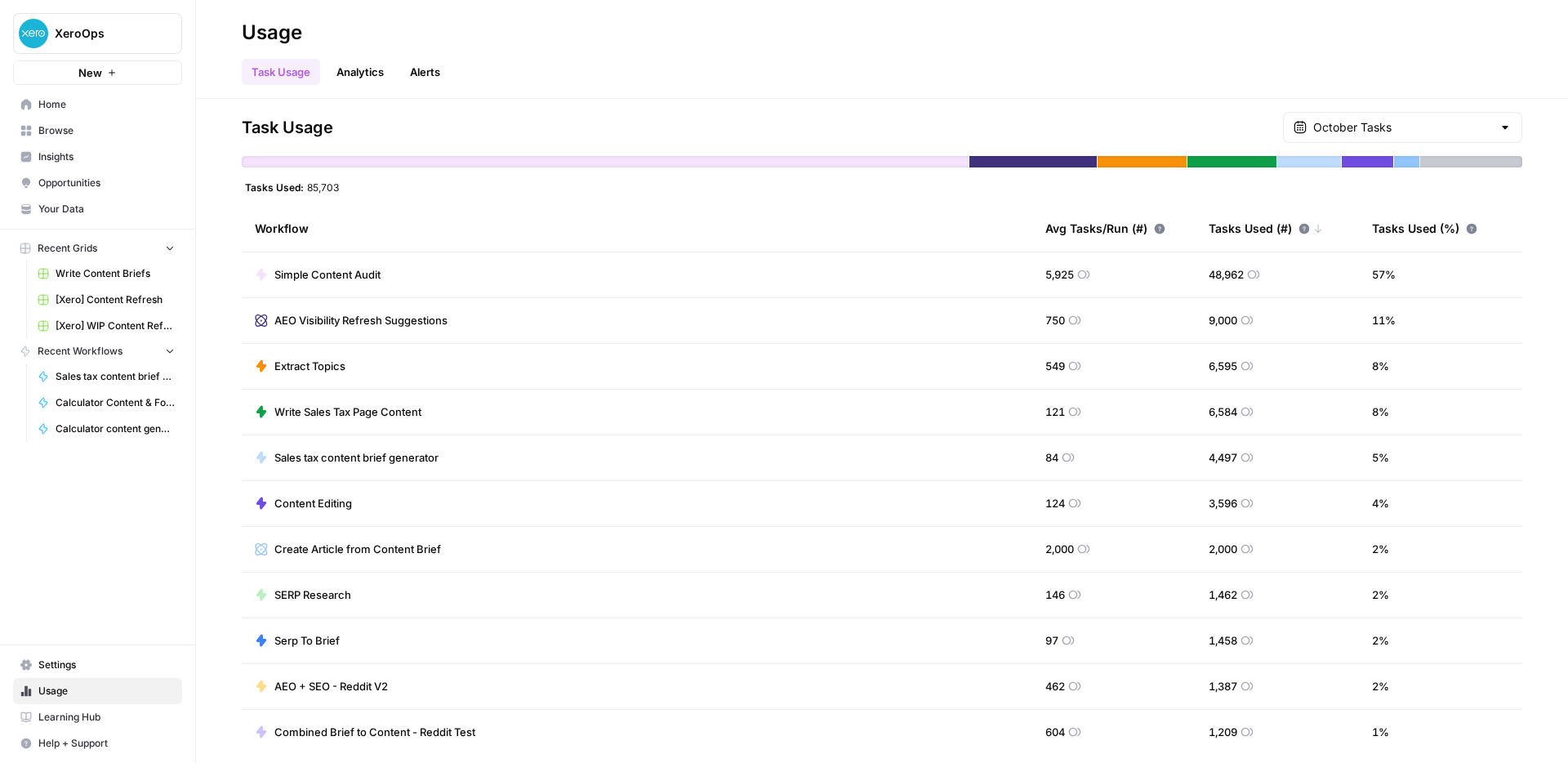
click at [311, 267] on span "Simple Content Audit" at bounding box center [327, 274] width 106 height 17
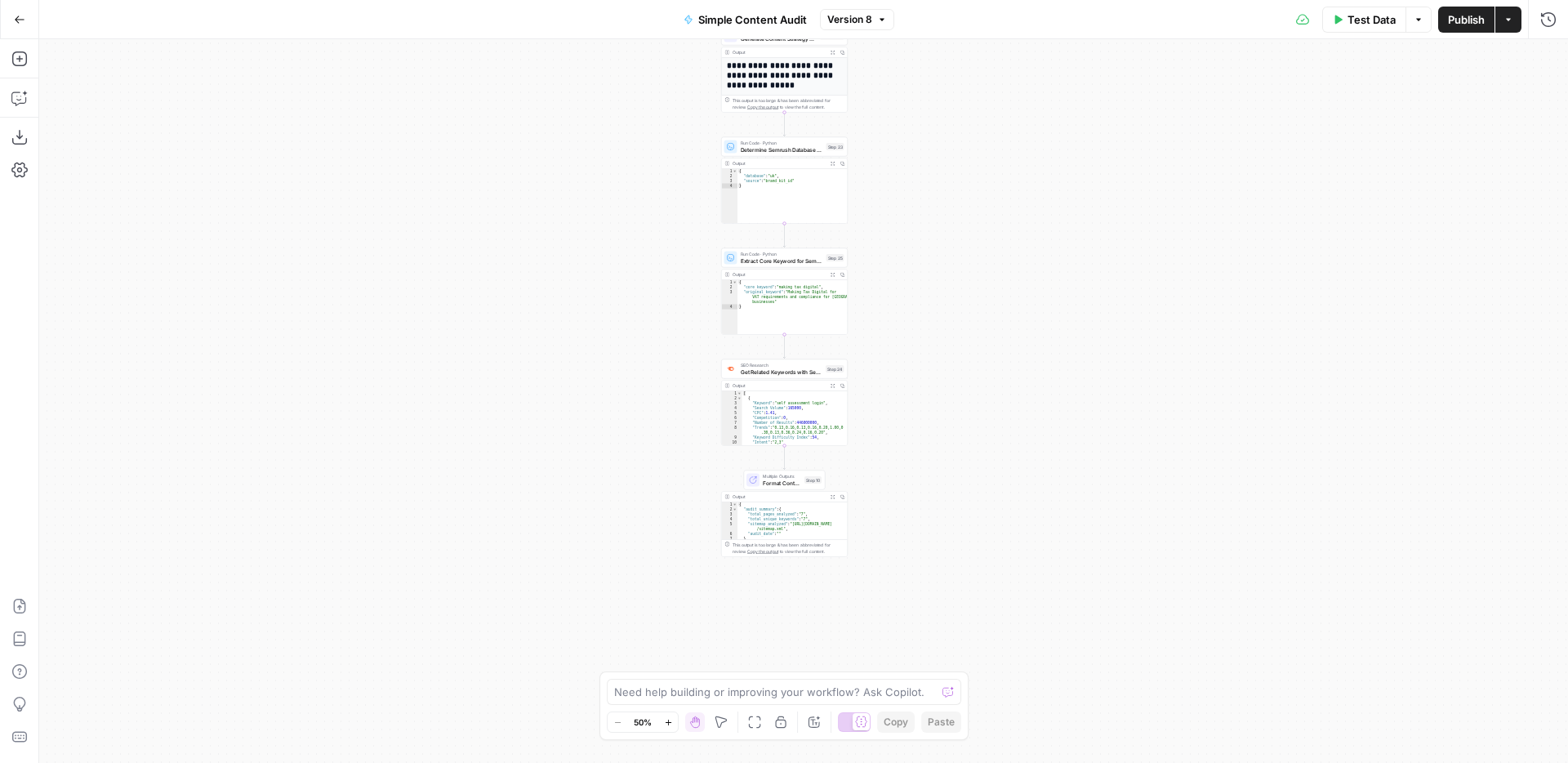
click at [21, 23] on icon "button" at bounding box center [19, 19] width 11 height 11
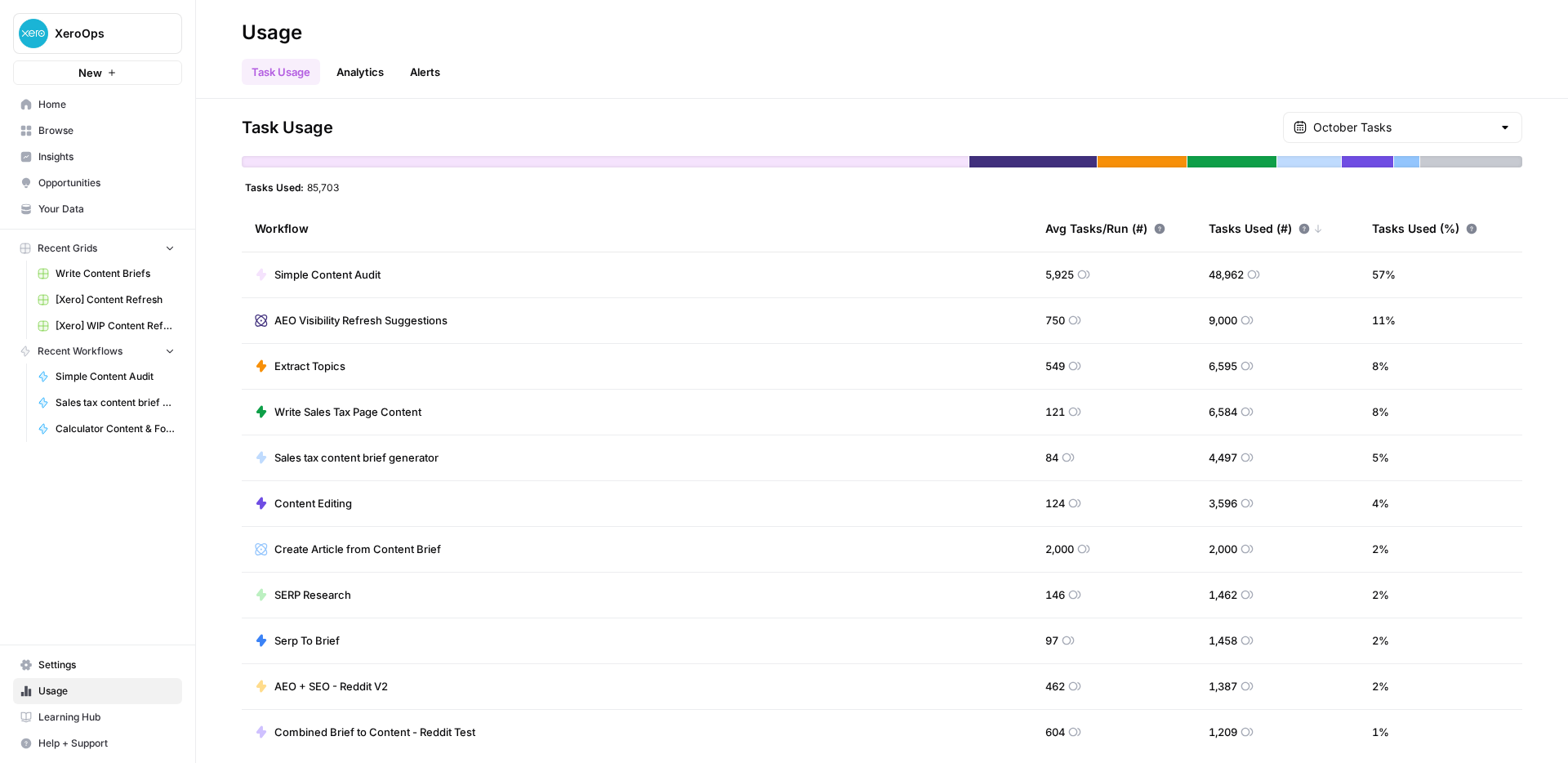
click at [100, 212] on span "Your Data" at bounding box center [106, 209] width 136 height 15
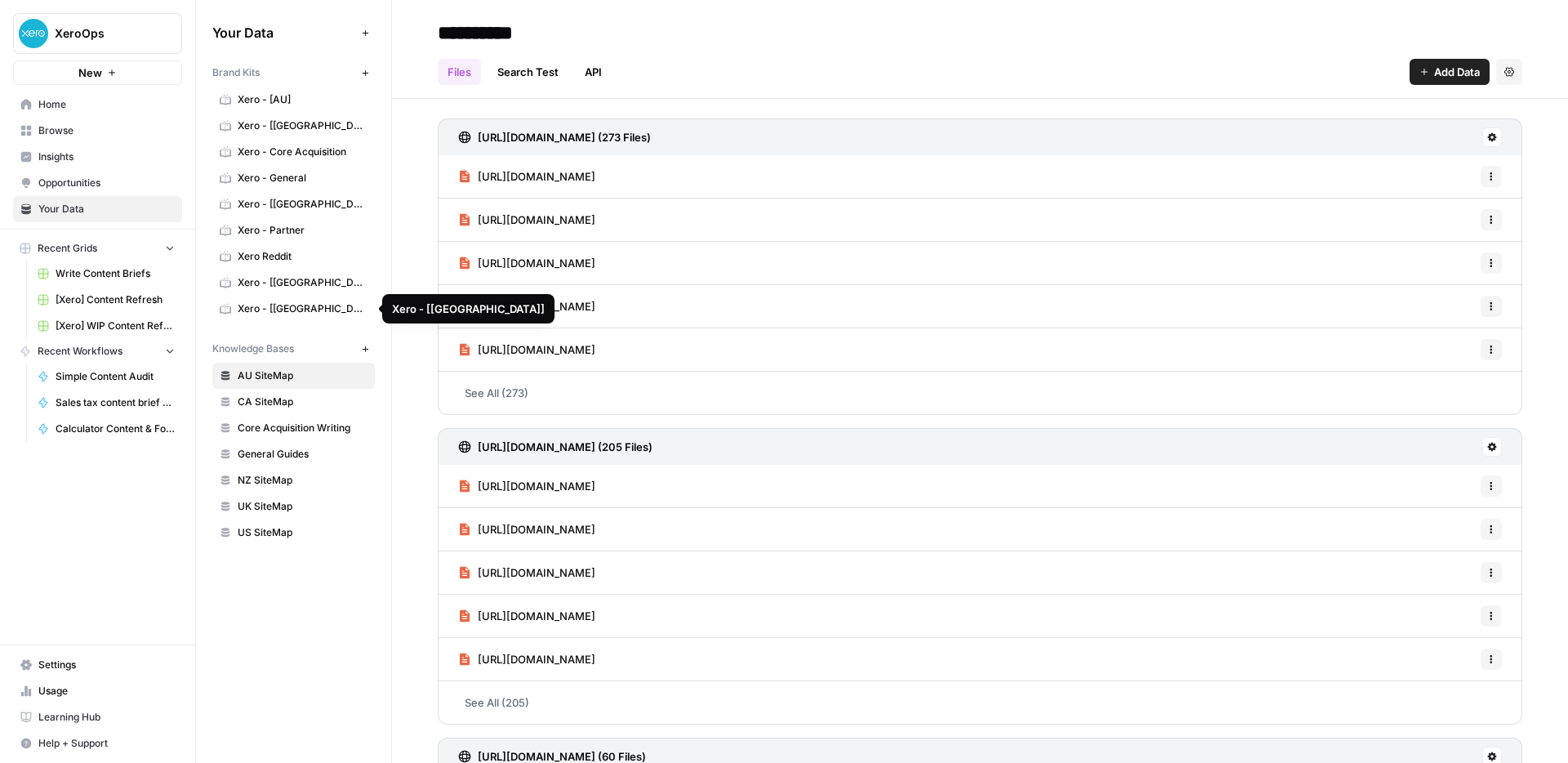
click at [293, 301] on span "Xero - [[GEOGRAPHIC_DATA]]" at bounding box center [303, 308] width 130 height 15
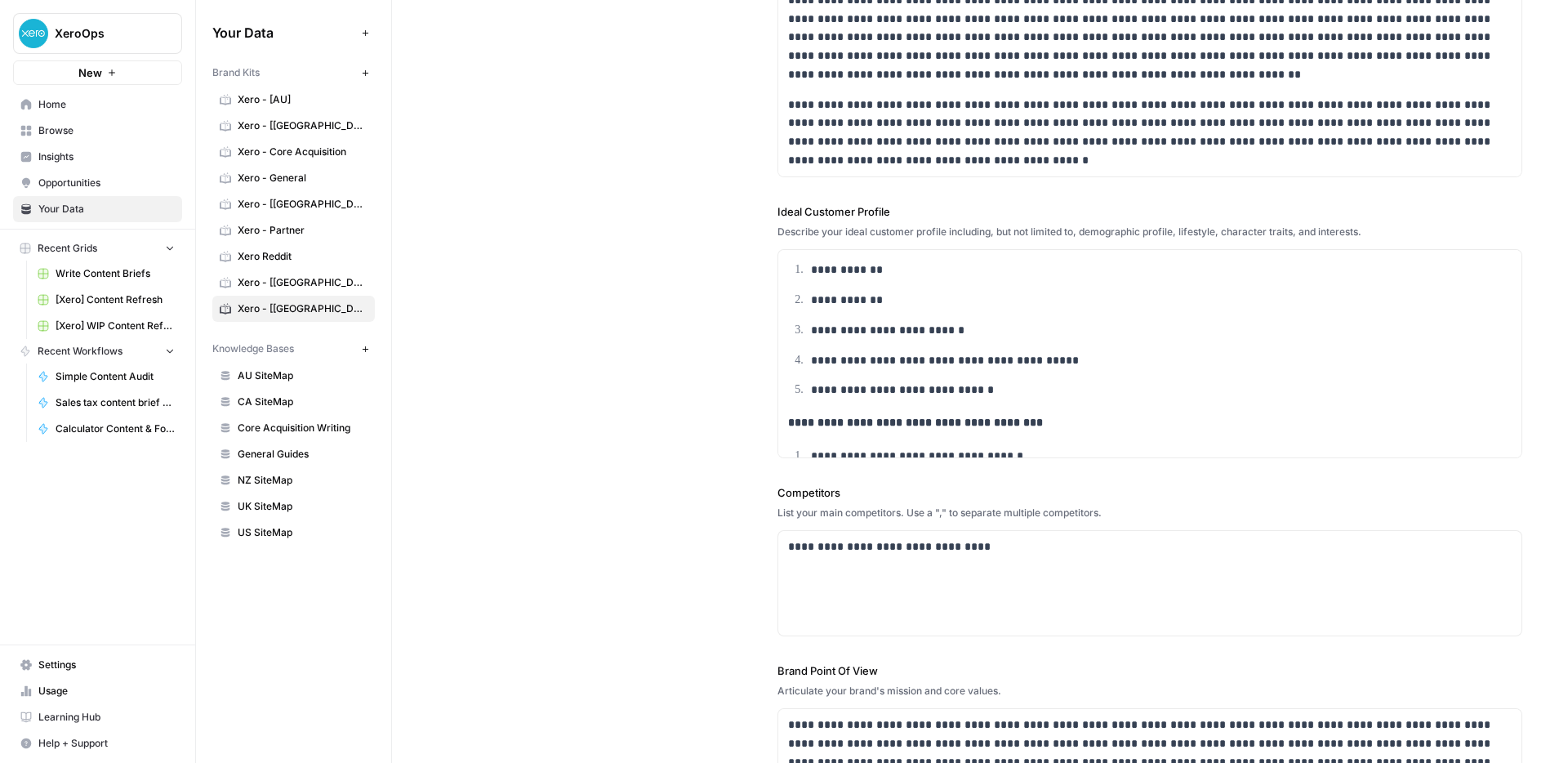
scroll to position [125, 0]
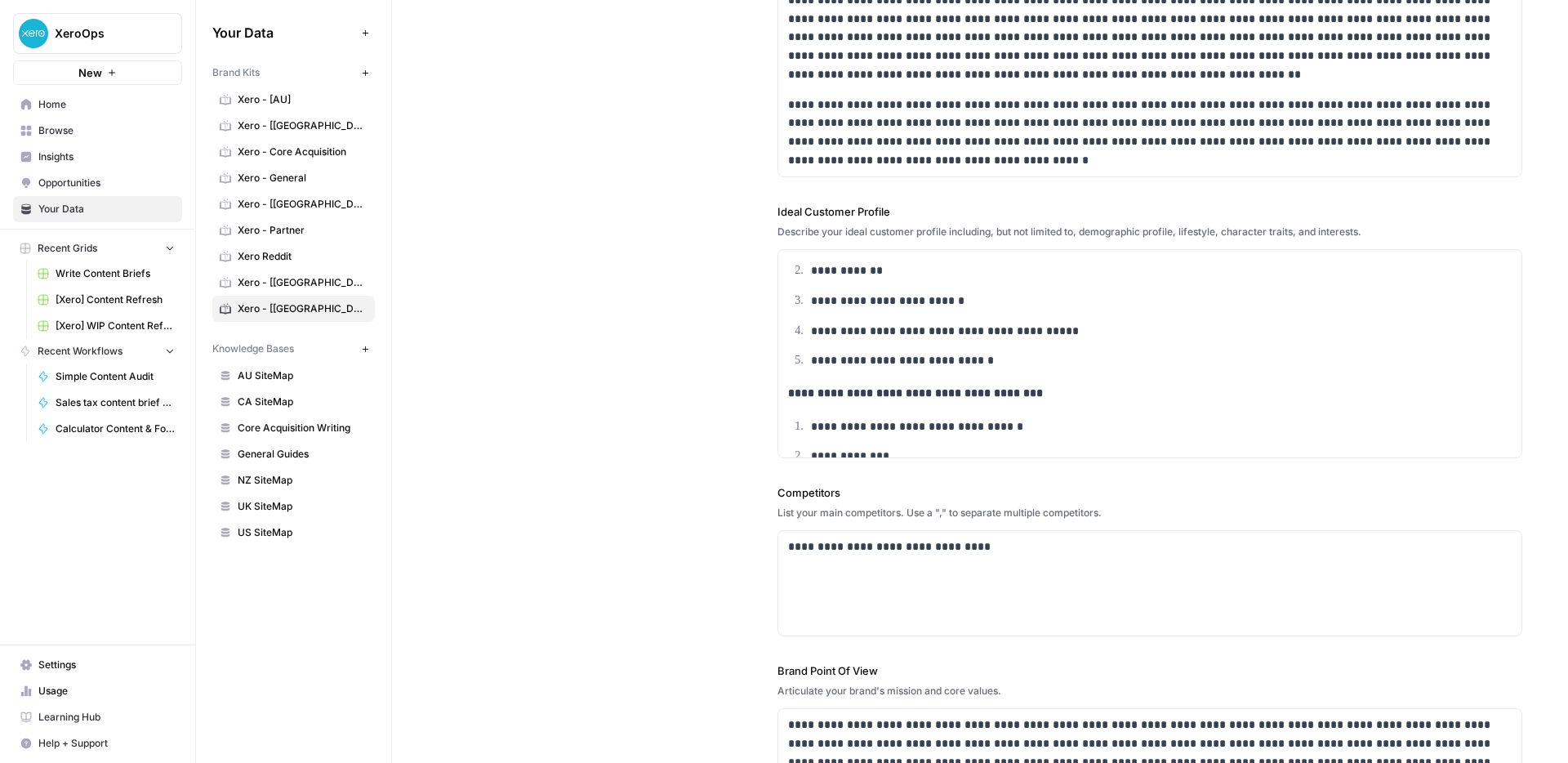
click at [292, 367] on link "AU SiteMap" at bounding box center [293, 376] width 163 height 26
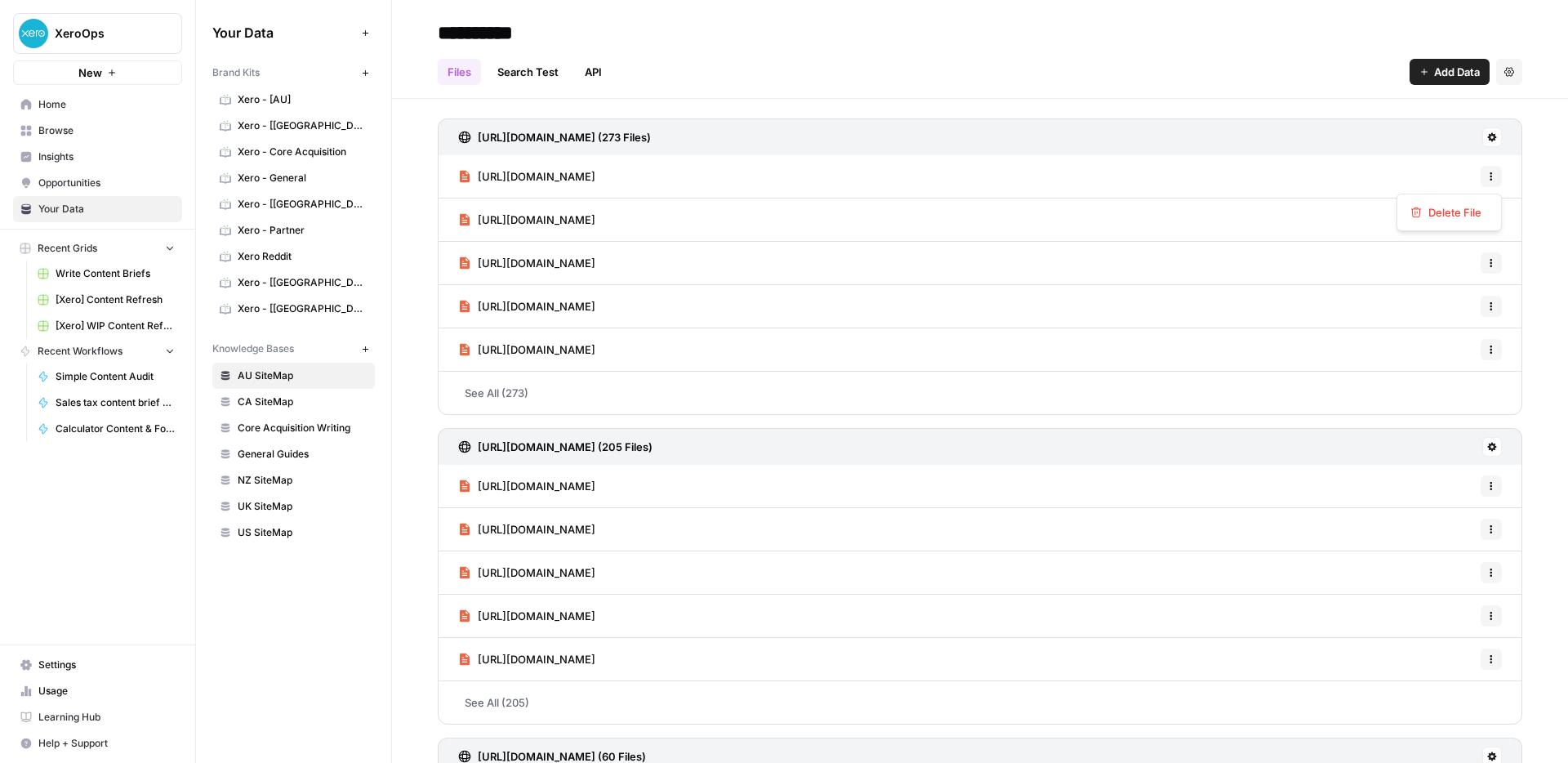
click at [1487, 174] on icon "button" at bounding box center [1491, 176] width 10 height 10
click at [131, 300] on span "[Xero] Content Refresh" at bounding box center [115, 299] width 119 height 15
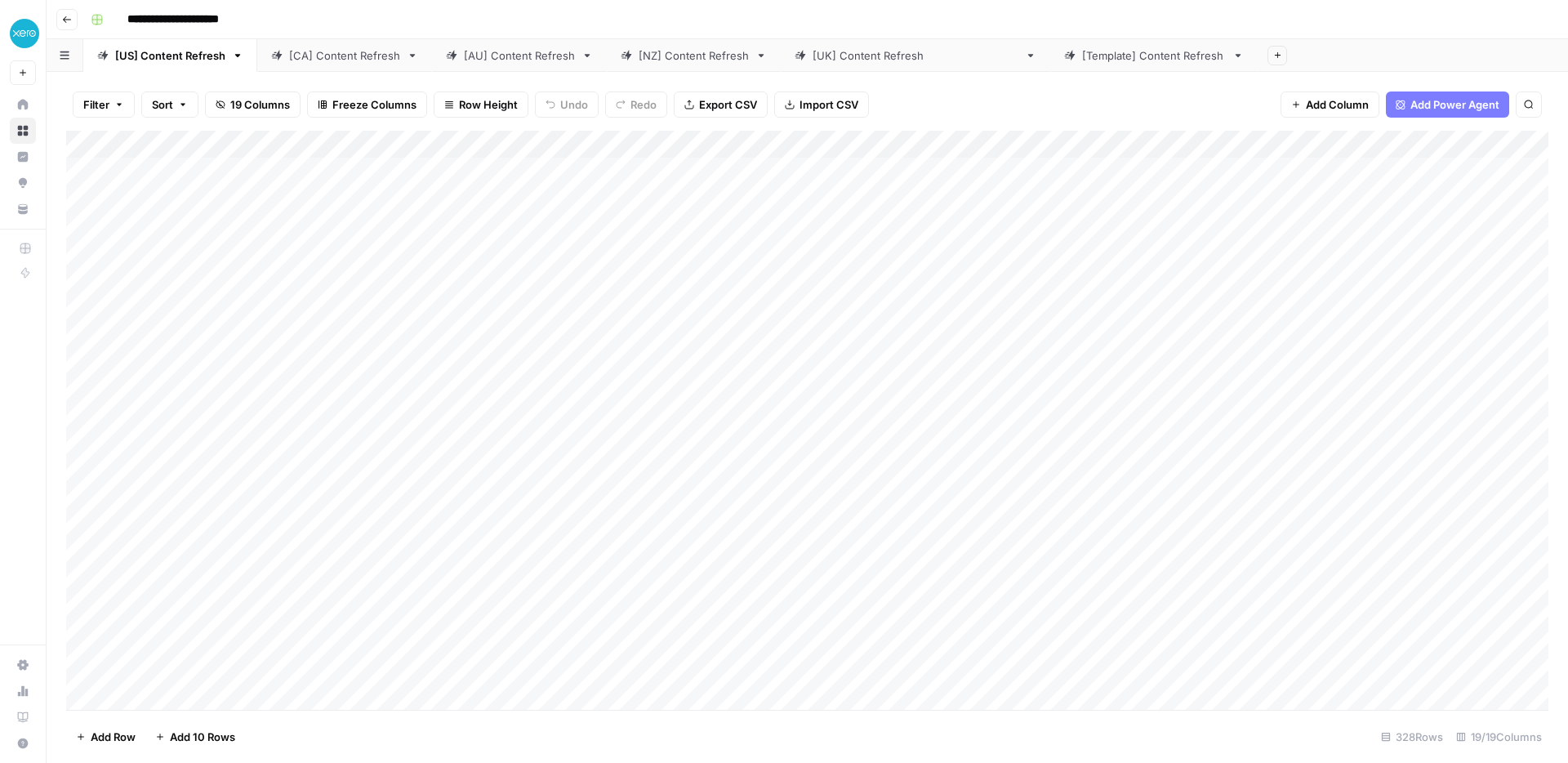
click at [70, 25] on button "Go back" at bounding box center [67, 19] width 21 height 21
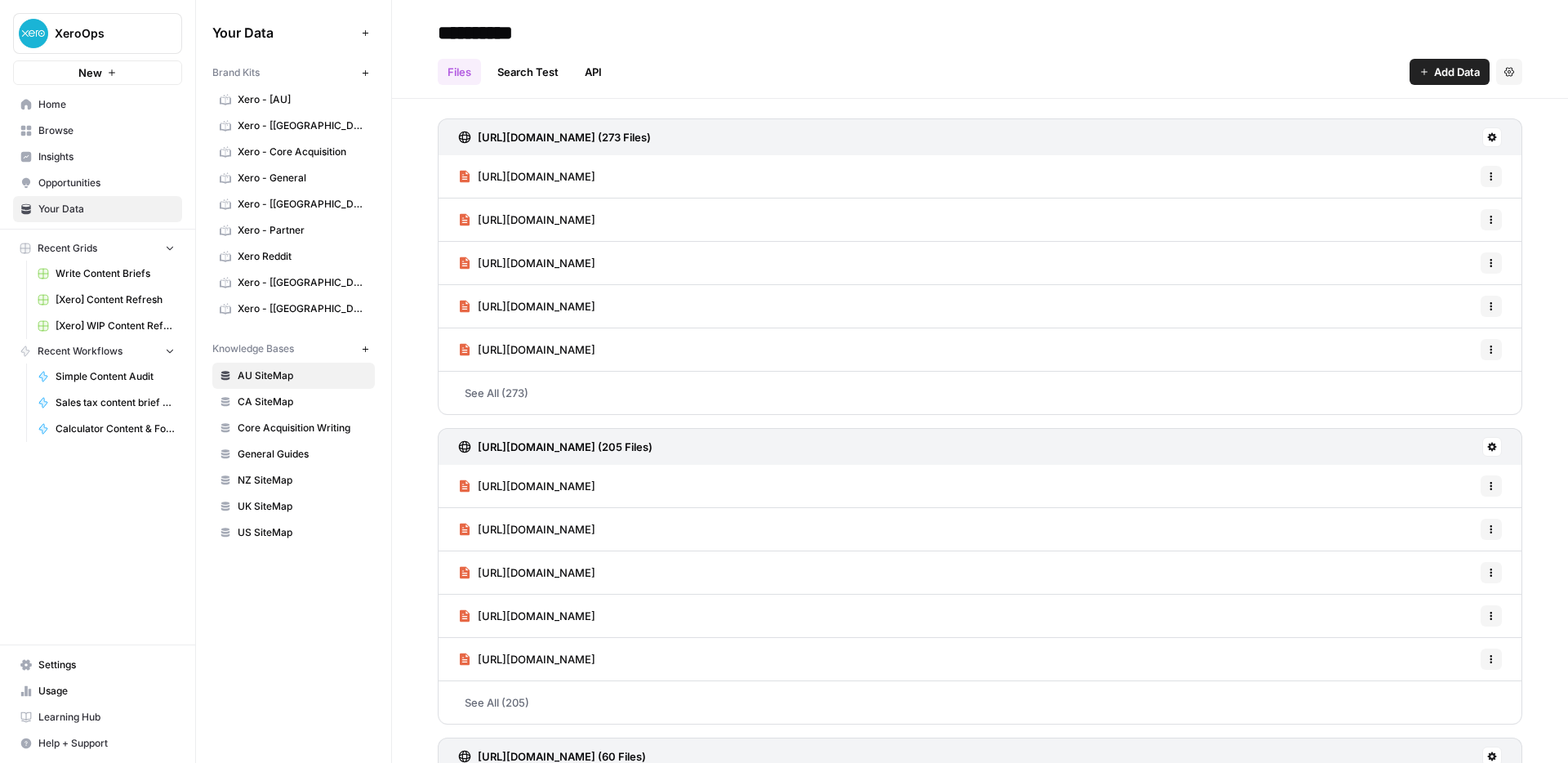
click at [76, 118] on link "Browse" at bounding box center [98, 131] width 169 height 26
